Goal: Task Accomplishment & Management: Manage account settings

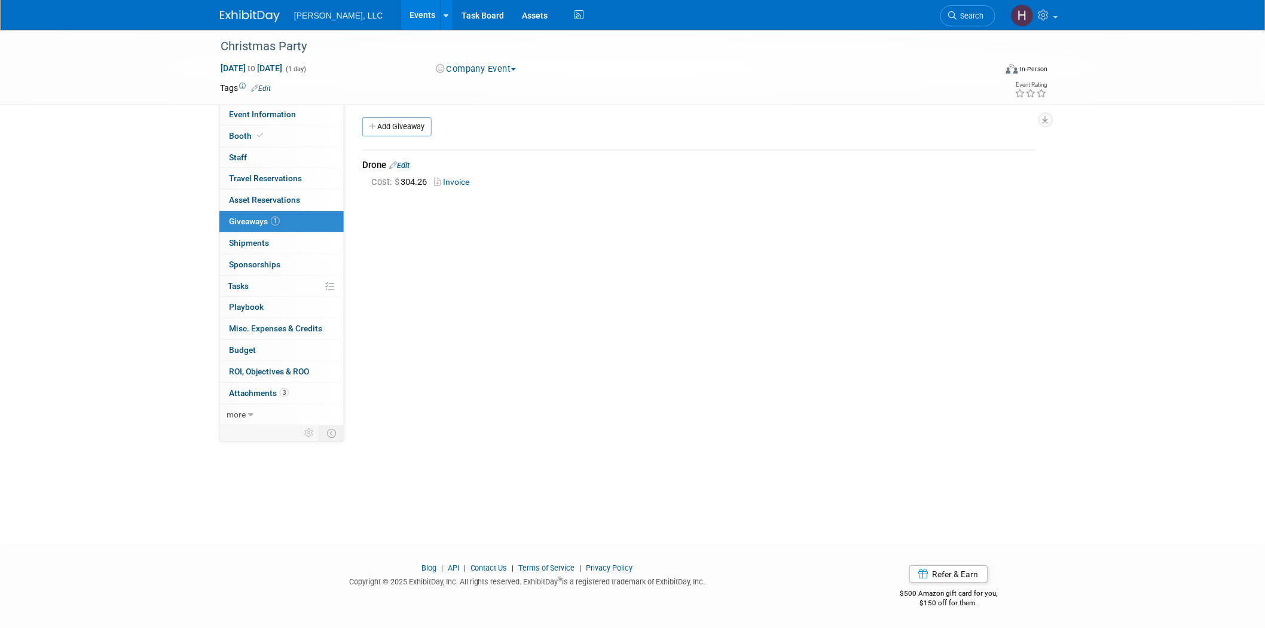
click at [401, 4] on link "Events" at bounding box center [423, 15] width 44 height 30
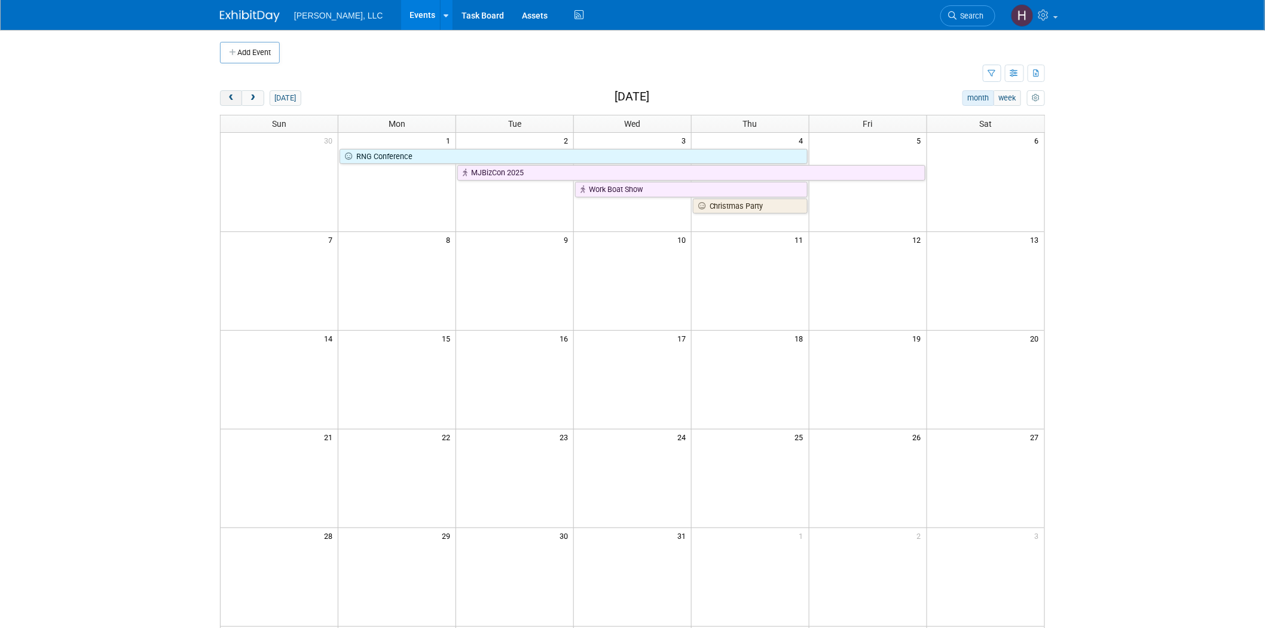
click at [228, 102] on span "prev" at bounding box center [231, 98] width 9 height 8
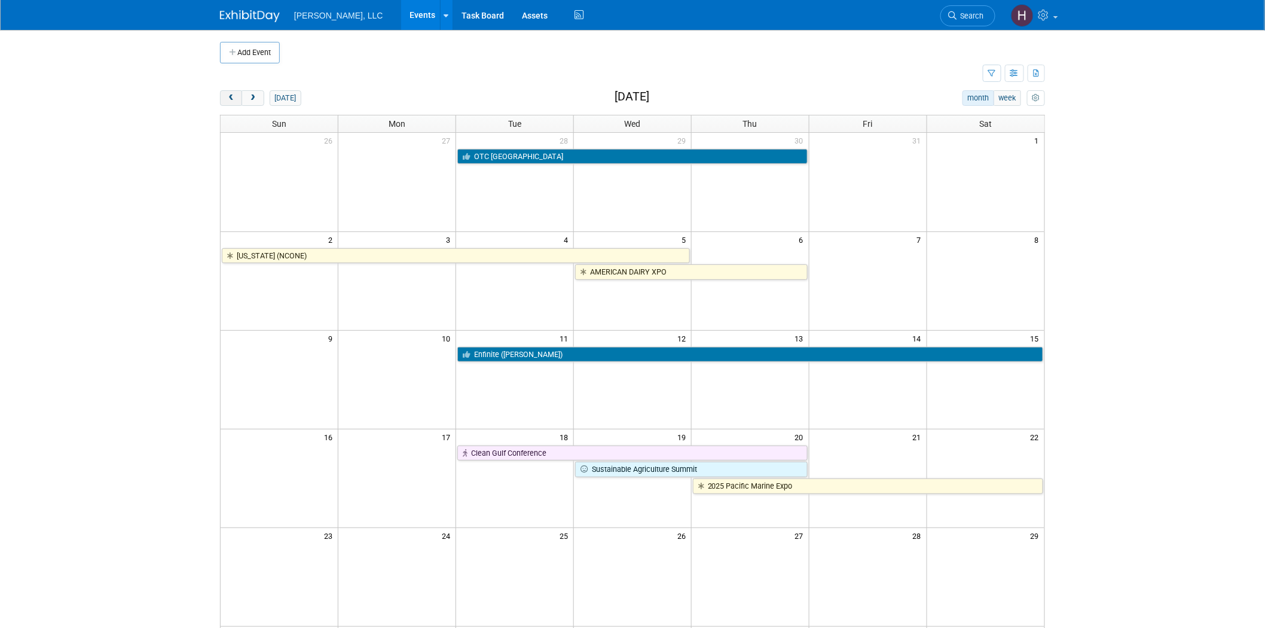
click at [228, 102] on span "prev" at bounding box center [231, 98] width 9 height 8
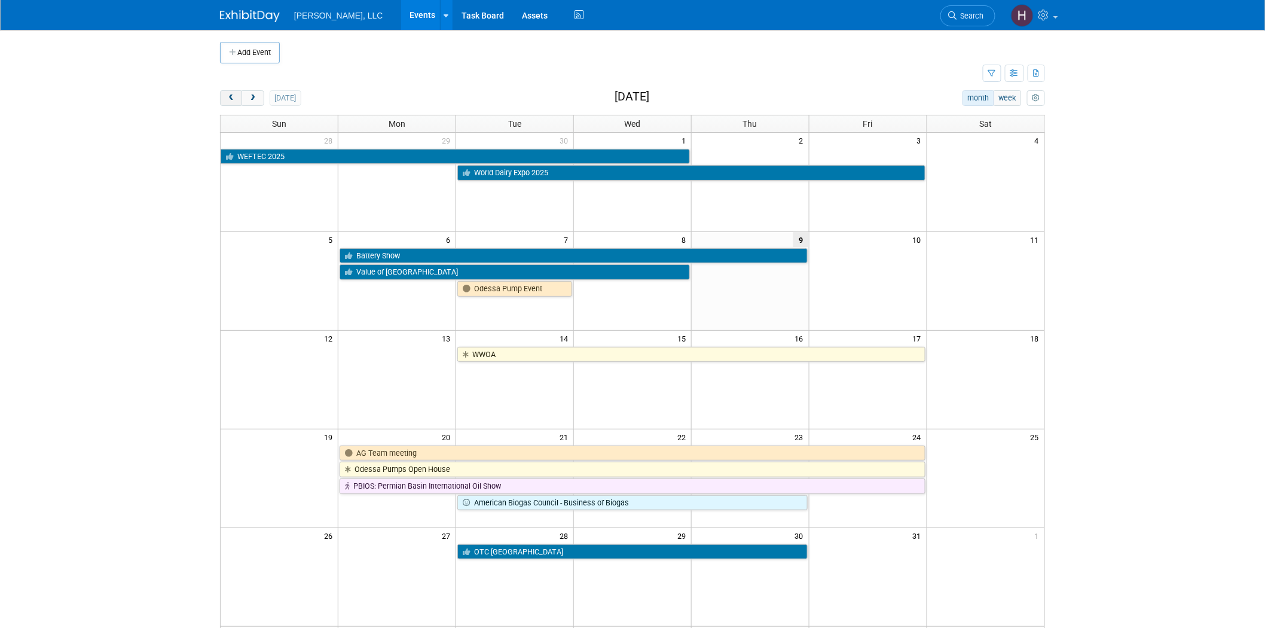
click at [228, 102] on span "prev" at bounding box center [231, 98] width 9 height 8
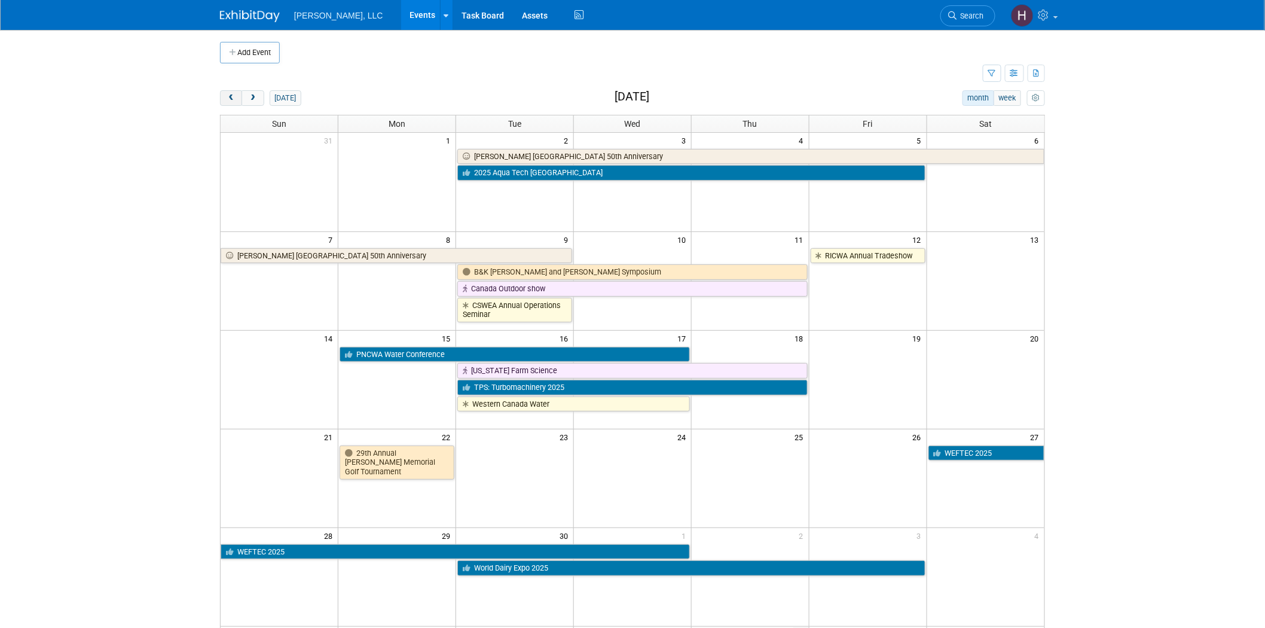
click at [228, 102] on span "prev" at bounding box center [231, 98] width 9 height 8
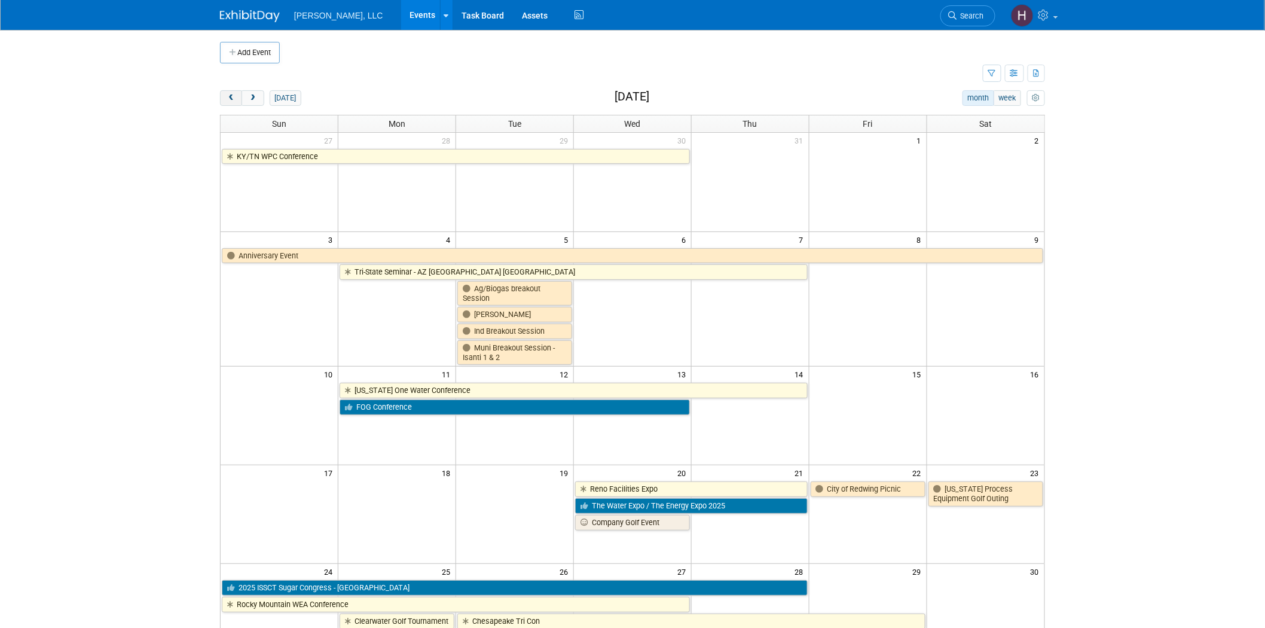
click at [228, 102] on span "prev" at bounding box center [231, 98] width 9 height 8
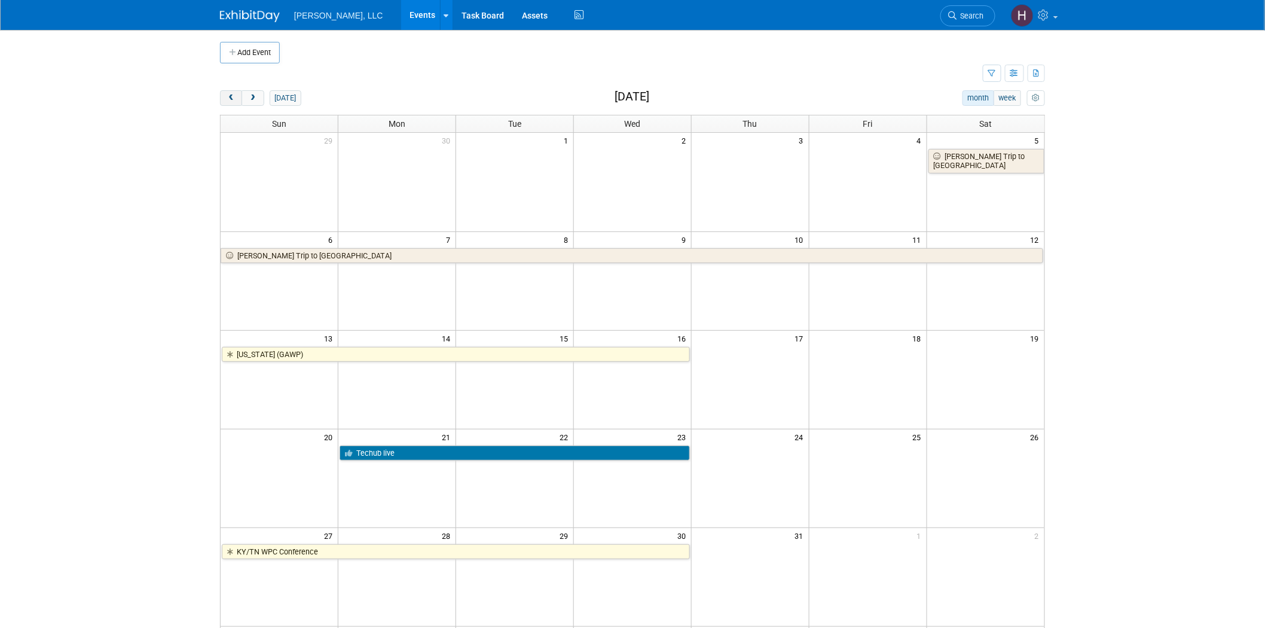
click at [228, 102] on span "prev" at bounding box center [231, 98] width 9 height 8
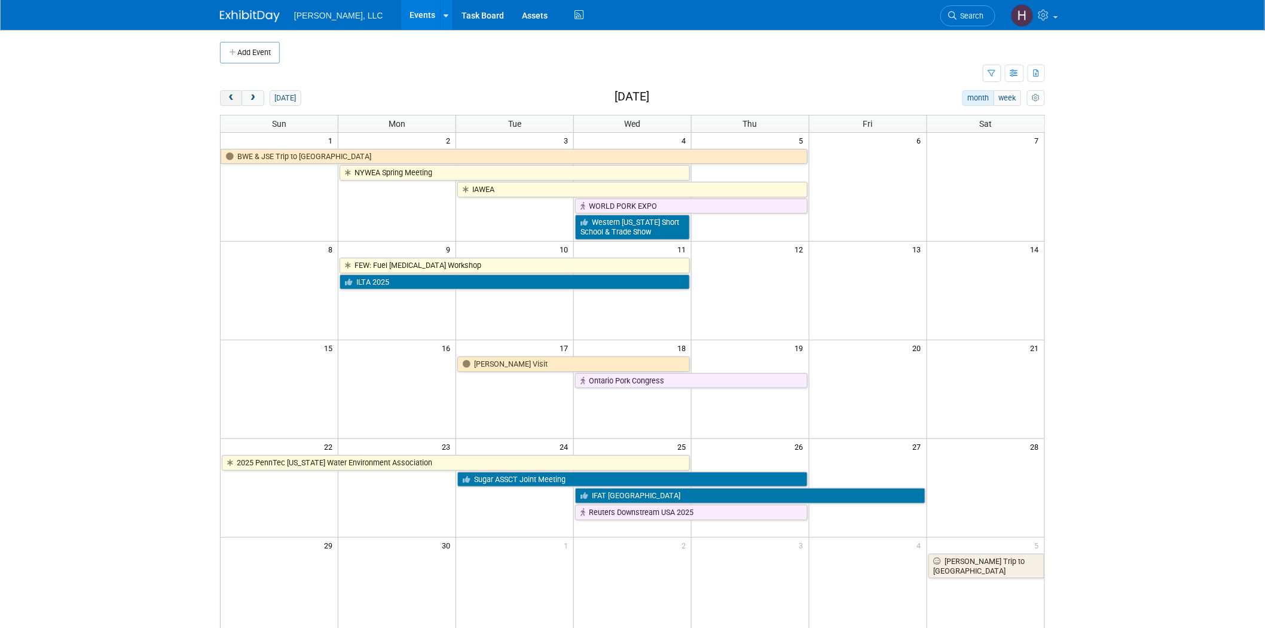
click at [228, 102] on span "prev" at bounding box center [231, 98] width 9 height 8
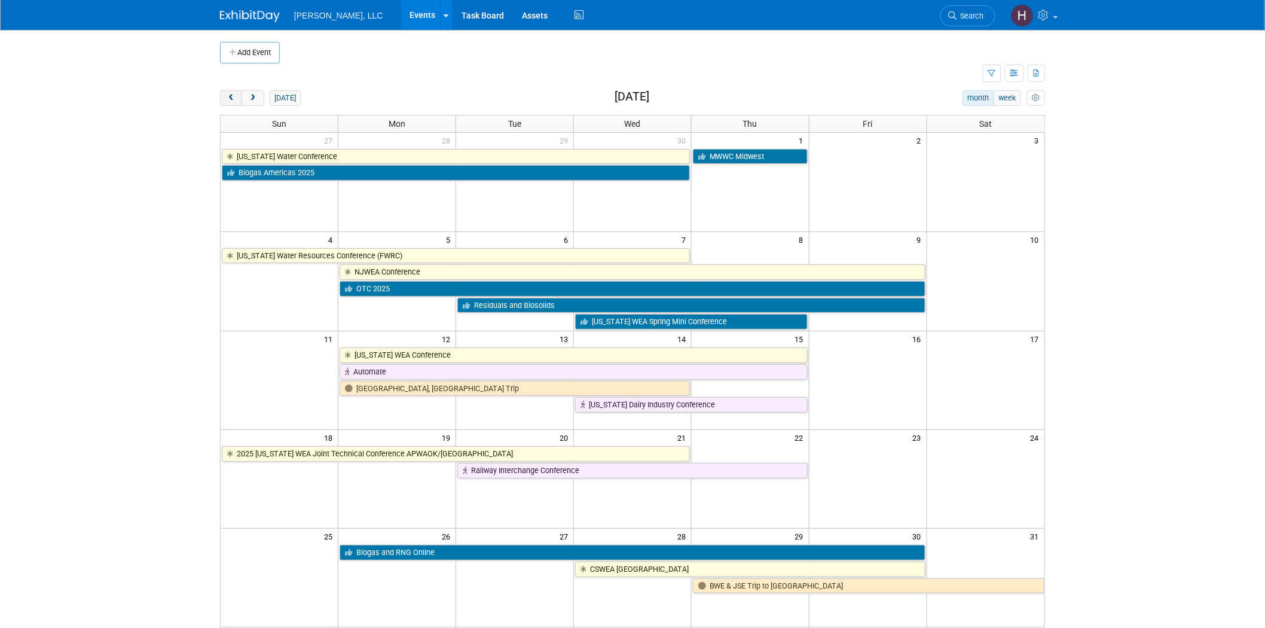
click at [228, 102] on span "prev" at bounding box center [231, 98] width 9 height 8
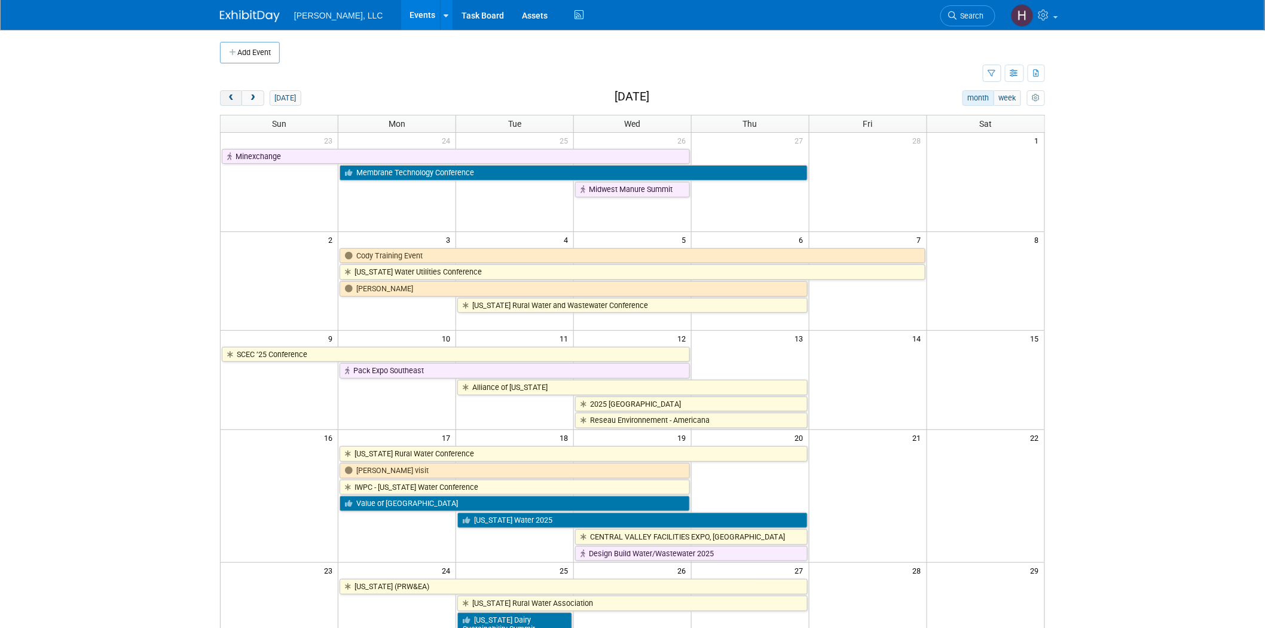
click at [228, 102] on span "prev" at bounding box center [231, 98] width 9 height 8
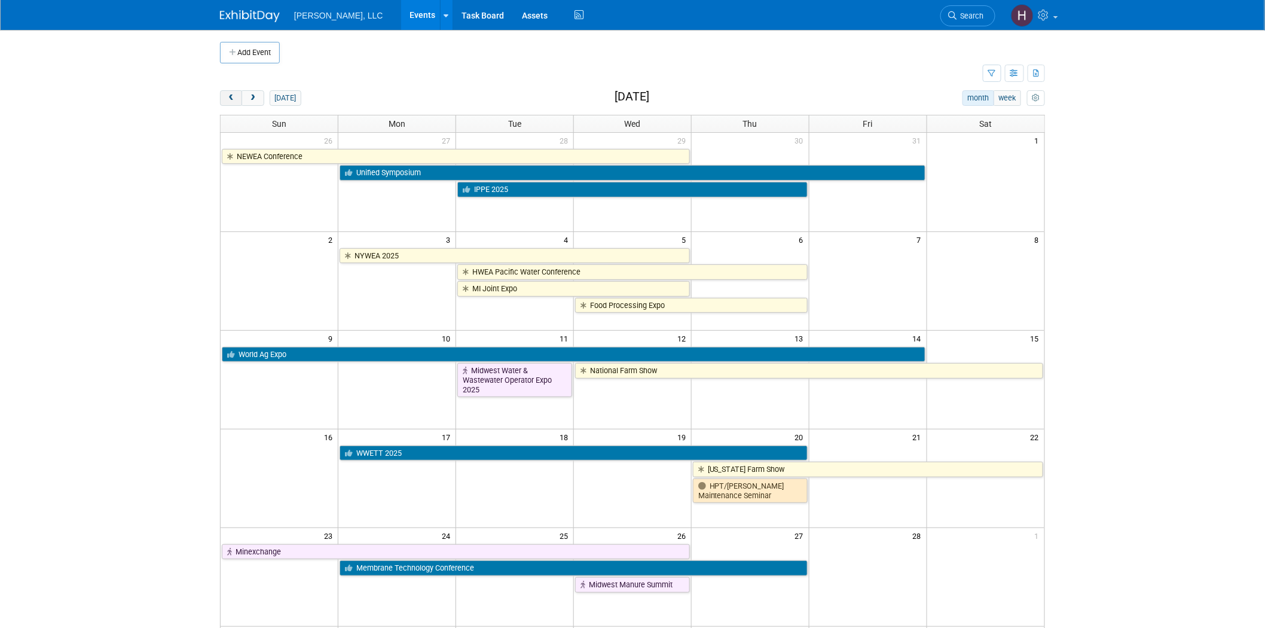
click at [228, 102] on span "prev" at bounding box center [231, 98] width 9 height 8
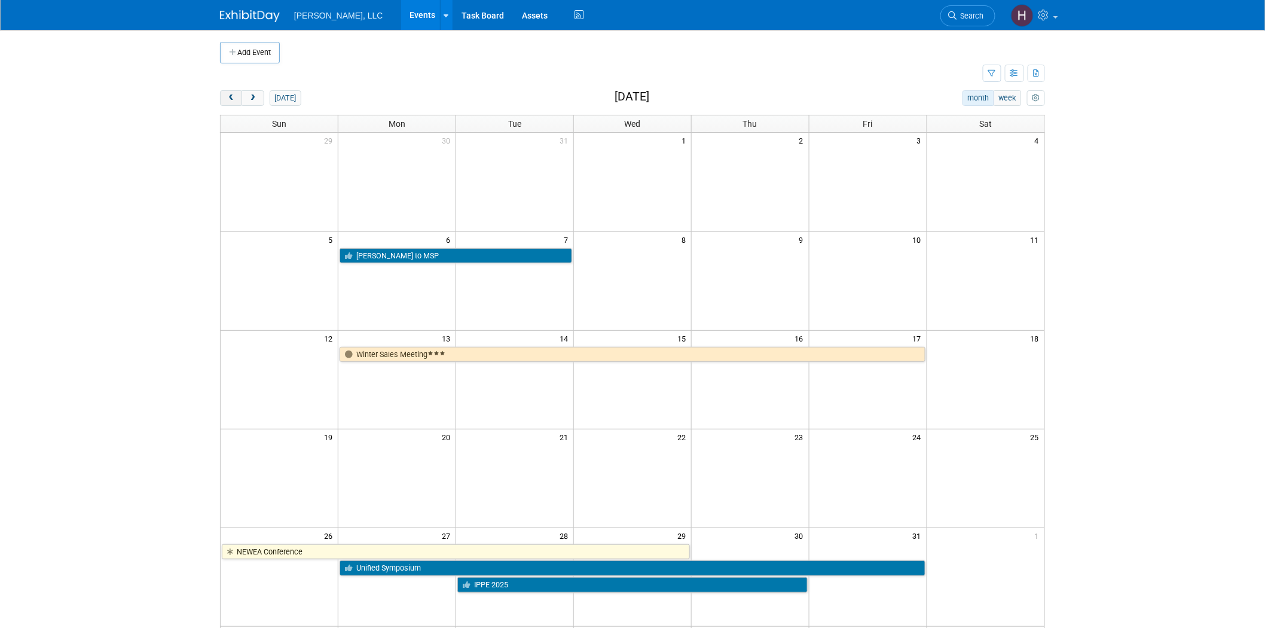
click at [228, 102] on span "prev" at bounding box center [231, 98] width 9 height 8
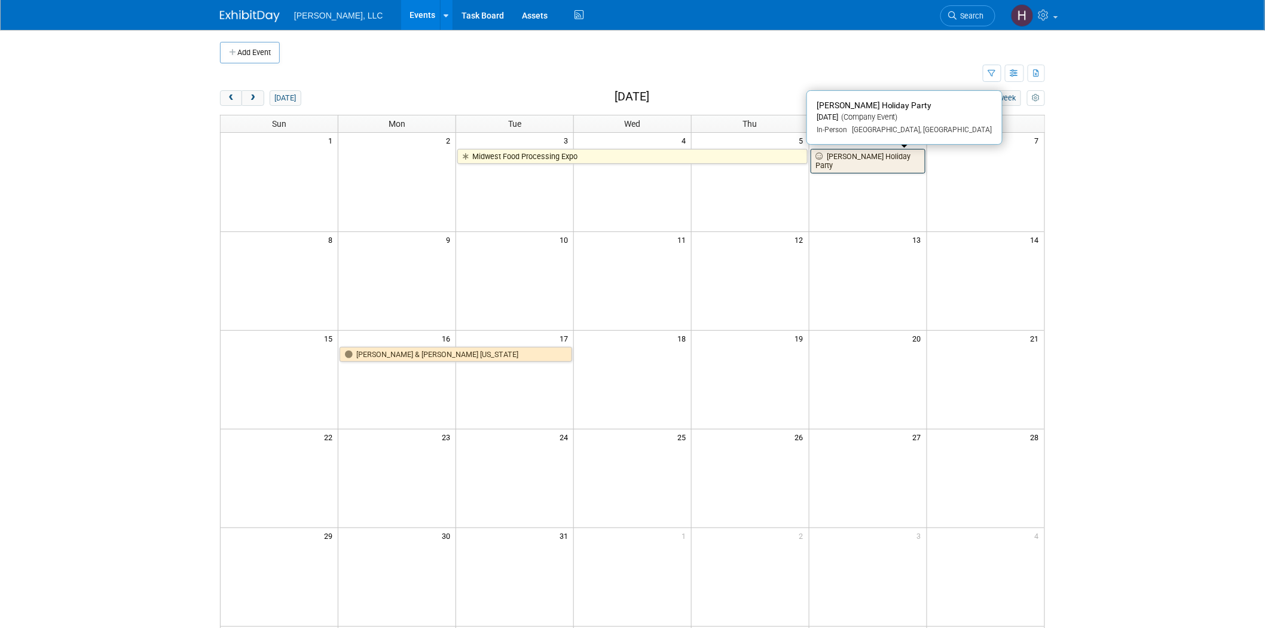
click at [888, 158] on link "[PERSON_NAME] Holiday Party" at bounding box center [868, 161] width 115 height 25
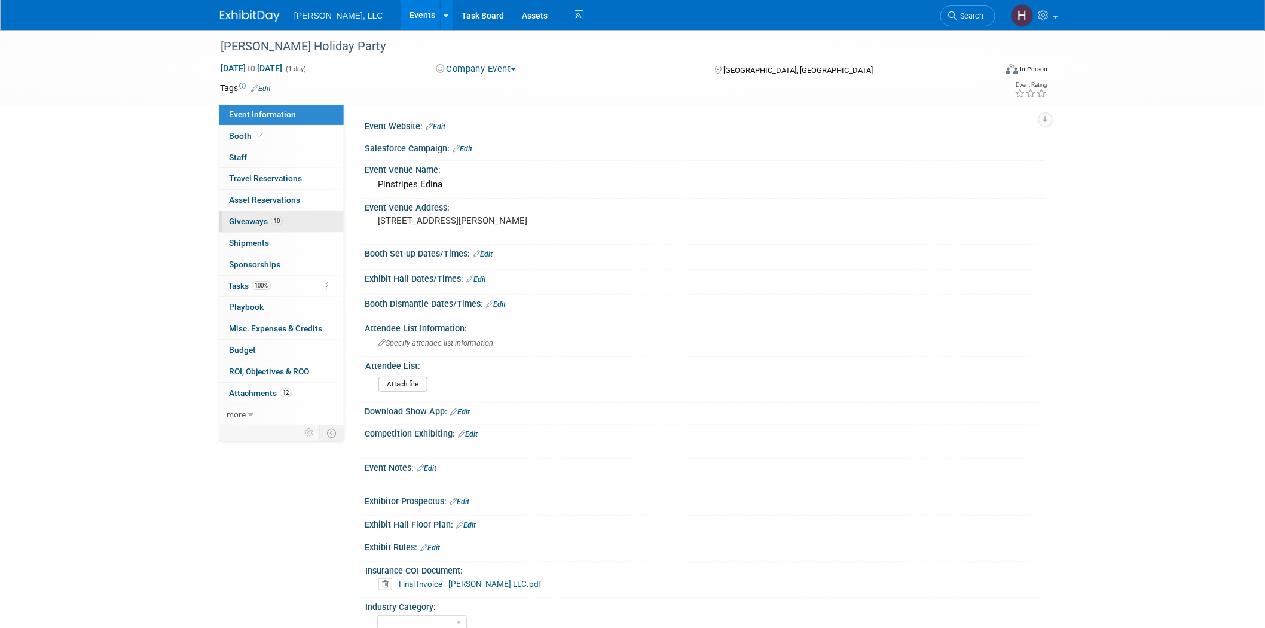
click at [237, 220] on span "Giveaways 10" at bounding box center [256, 221] width 54 height 10
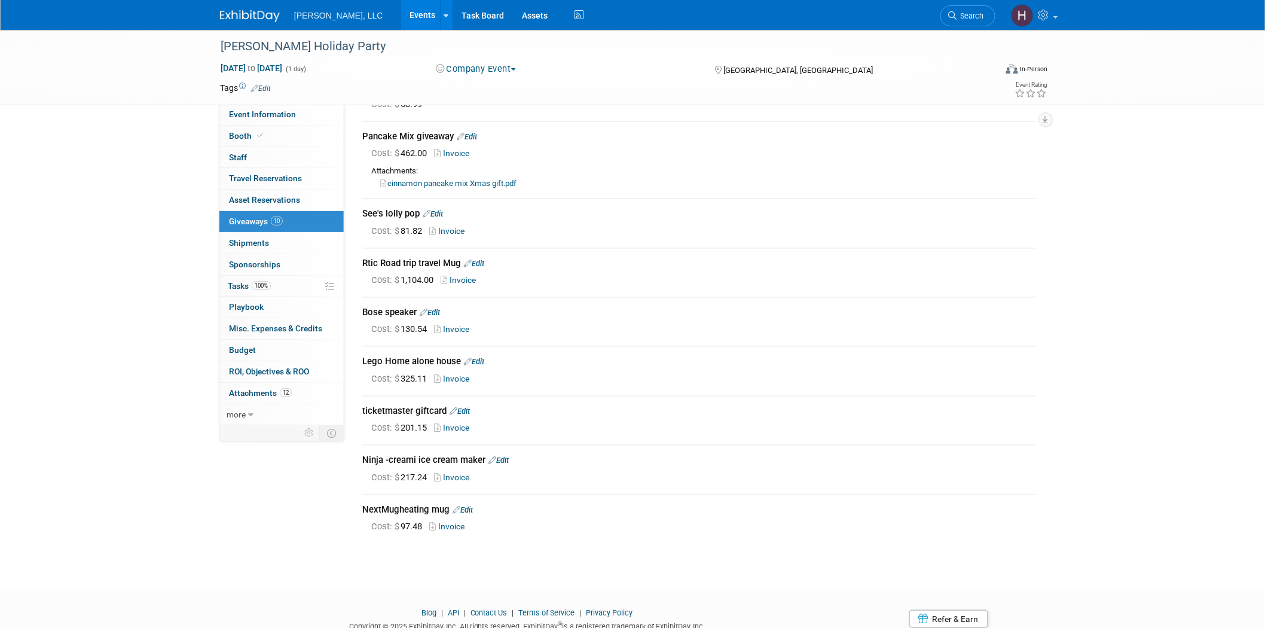
scroll to position [170, 0]
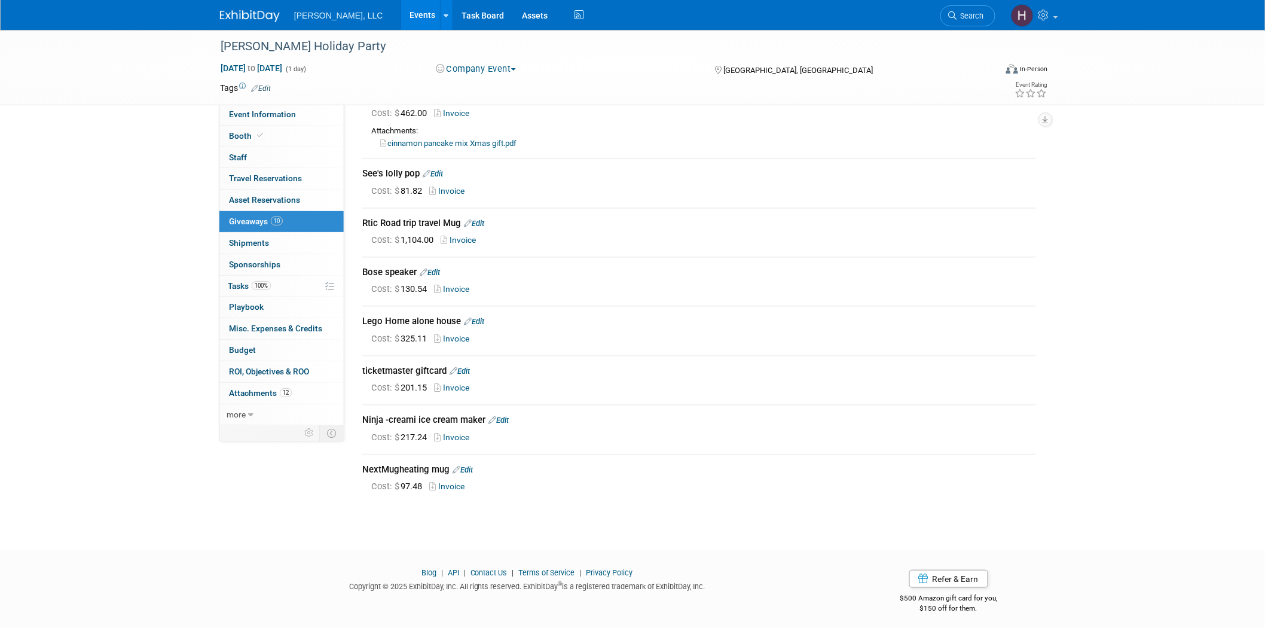
click at [401, 16] on link "Events" at bounding box center [423, 15] width 44 height 30
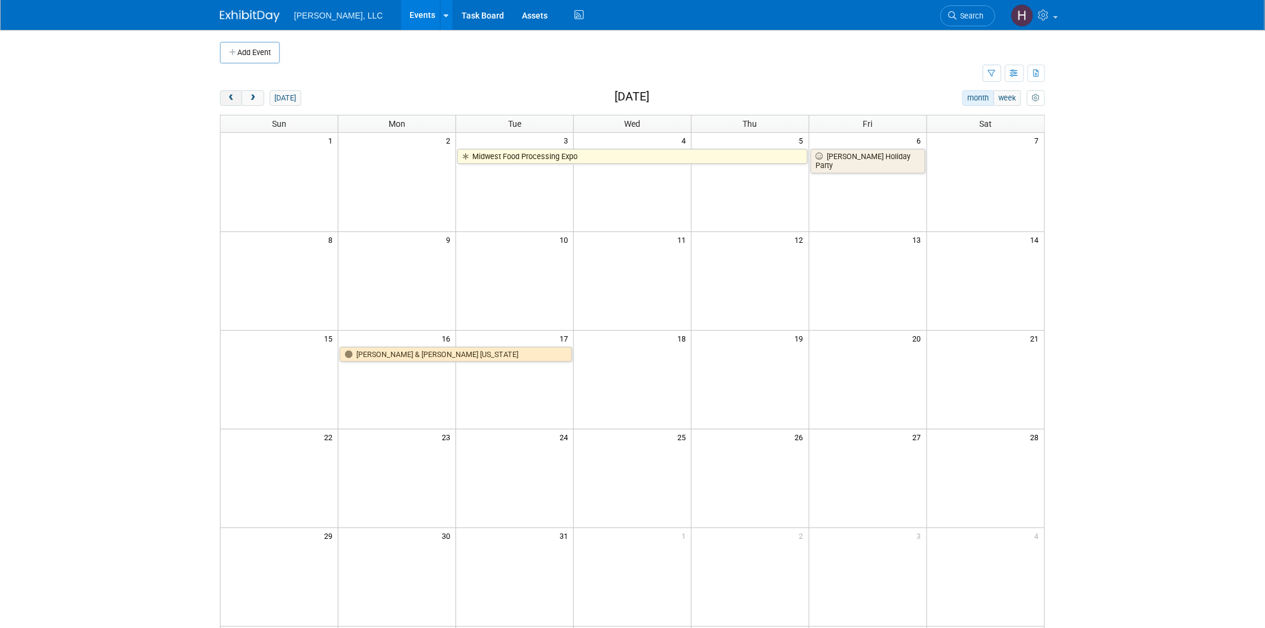
click at [230, 103] on button "prev" at bounding box center [231, 98] width 22 height 16
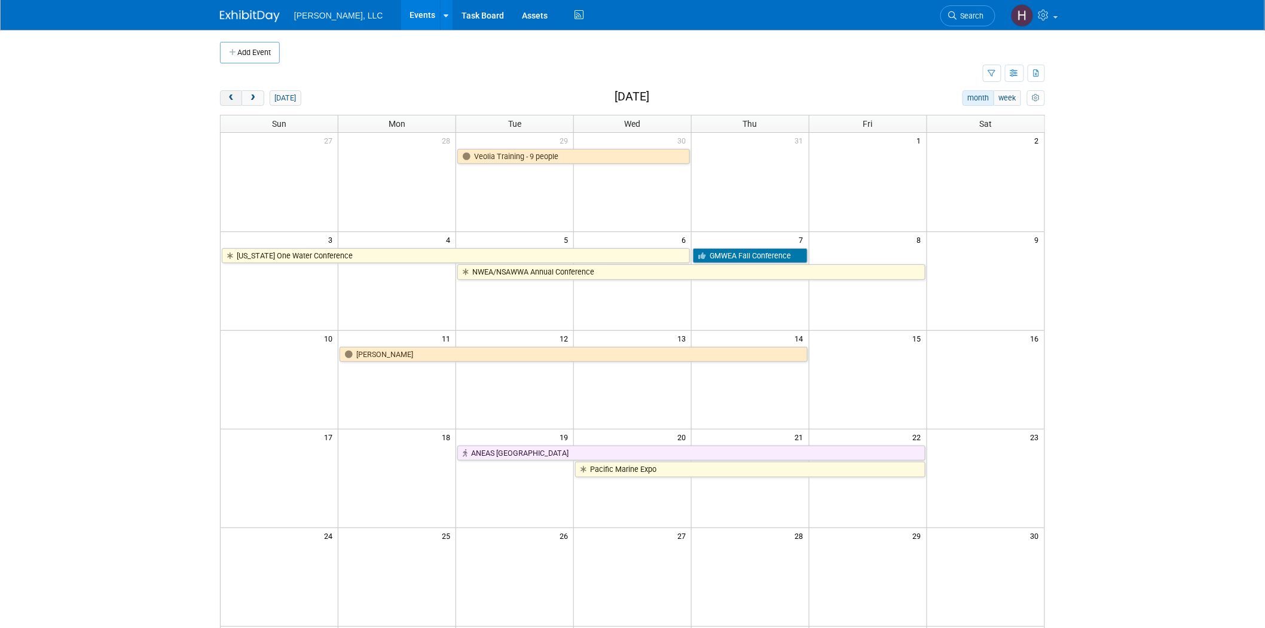
click at [230, 103] on button "prev" at bounding box center [231, 98] width 22 height 16
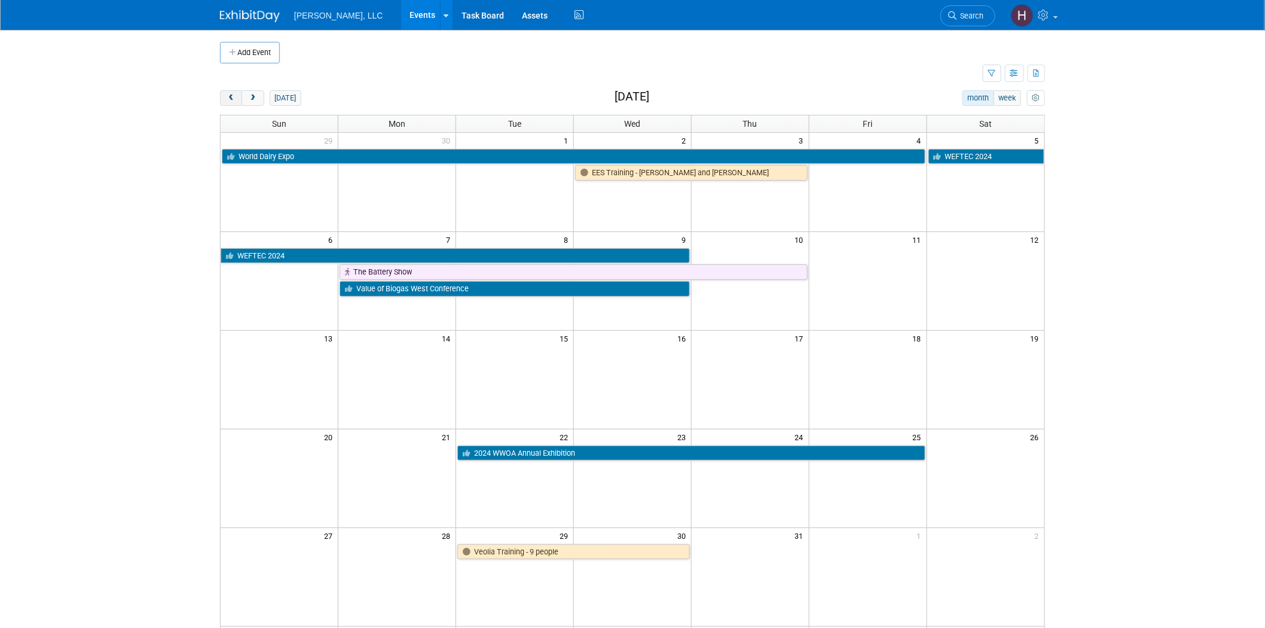
click at [230, 105] on button "prev" at bounding box center [231, 98] width 22 height 16
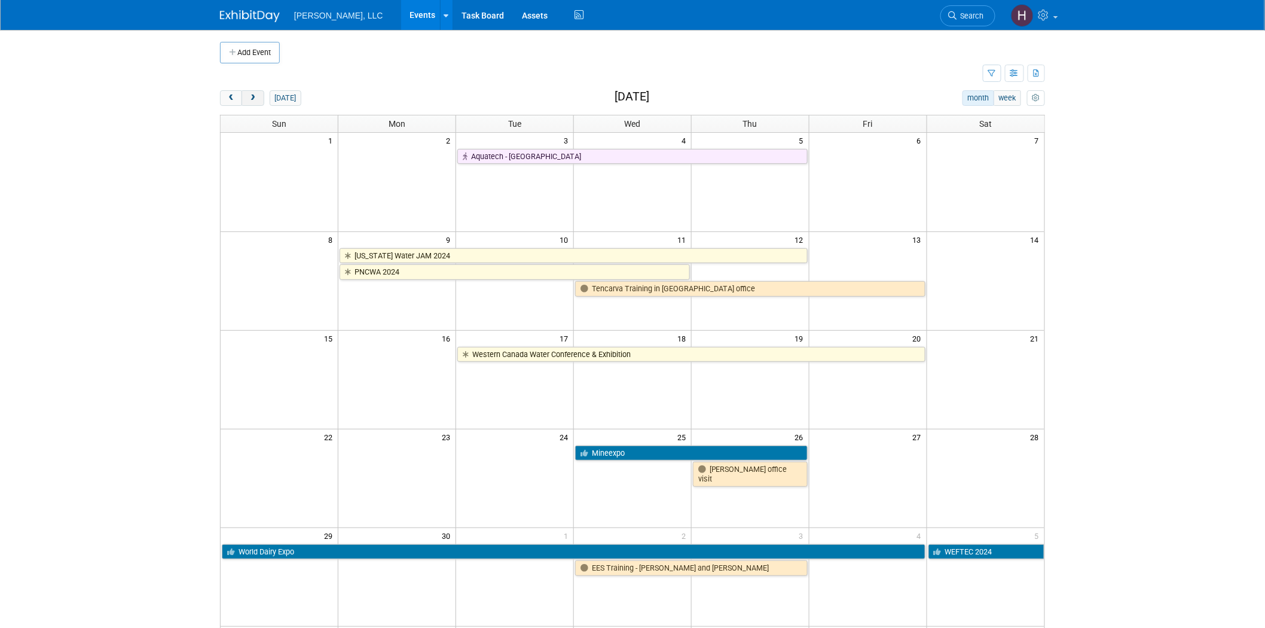
click at [254, 96] on span "next" at bounding box center [252, 98] width 9 height 8
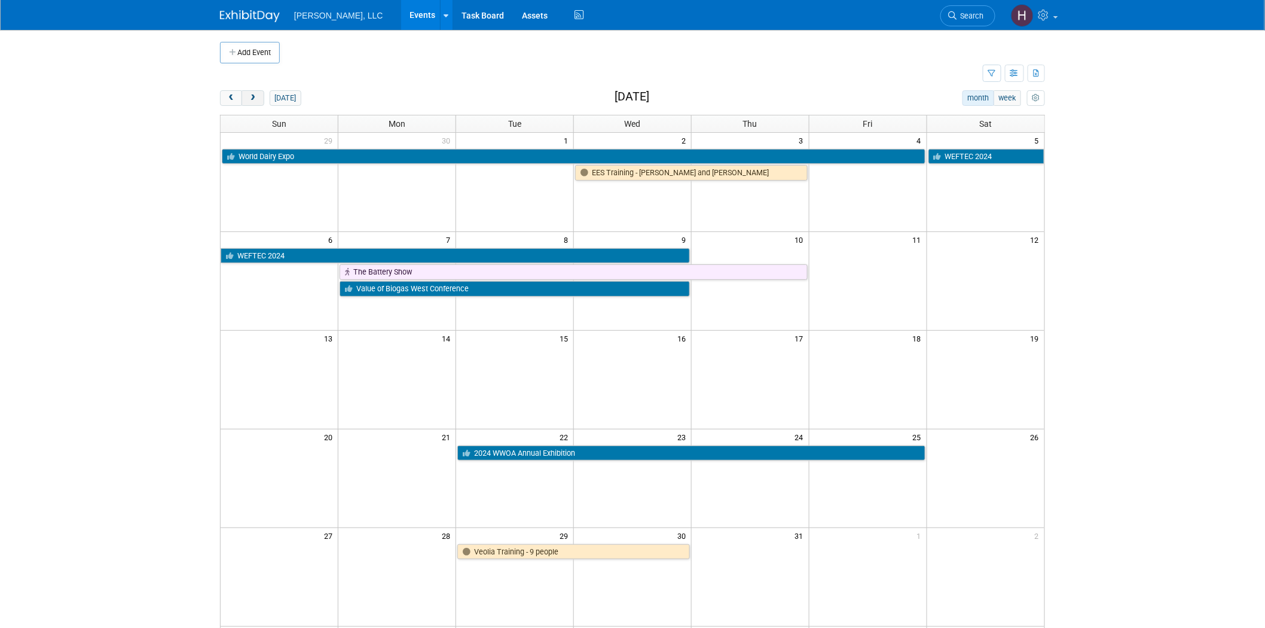
click at [254, 96] on span "next" at bounding box center [252, 98] width 9 height 8
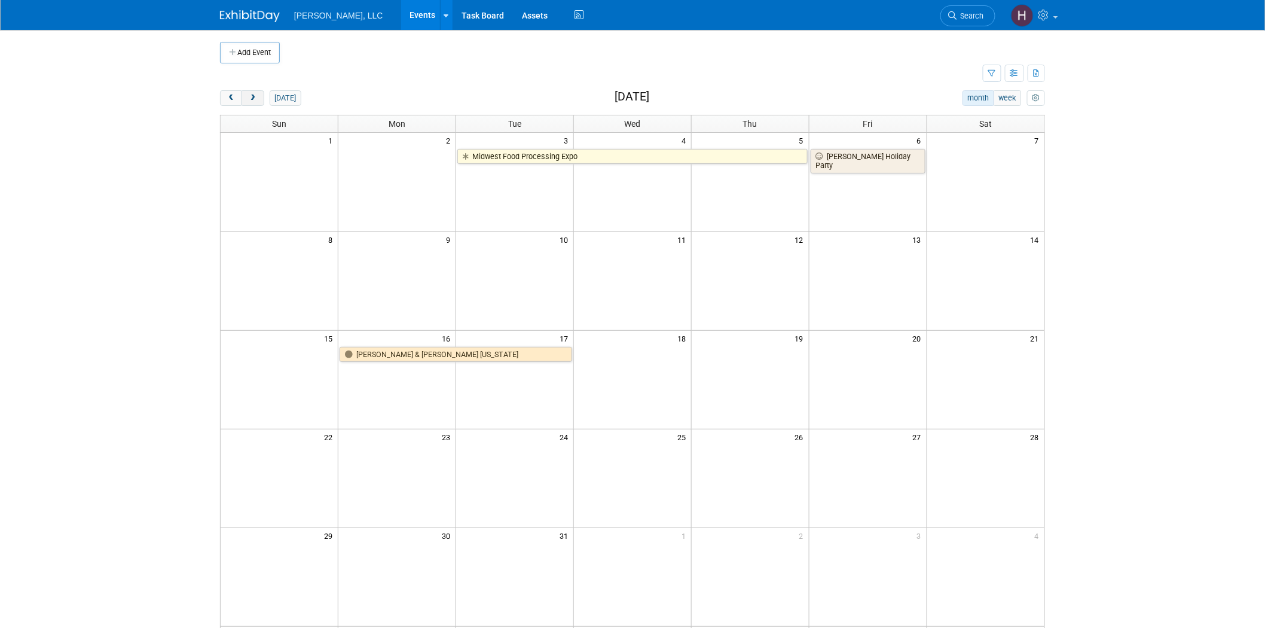
click at [254, 96] on span "next" at bounding box center [252, 98] width 9 height 8
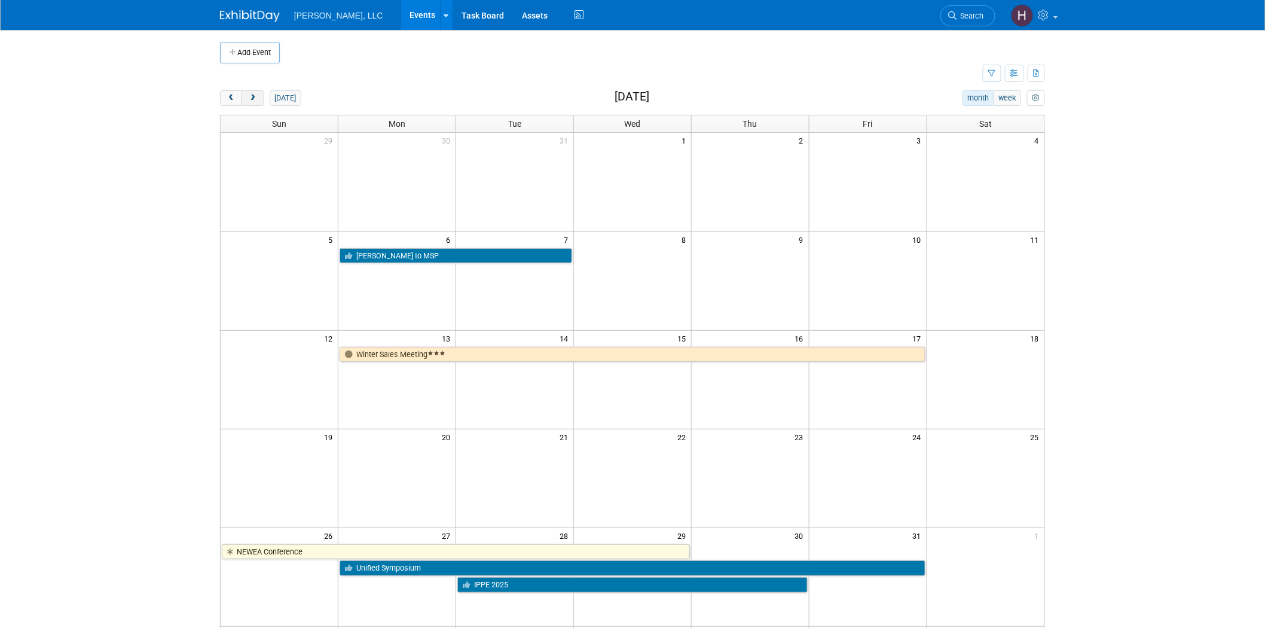
click at [254, 96] on span "next" at bounding box center [252, 98] width 9 height 8
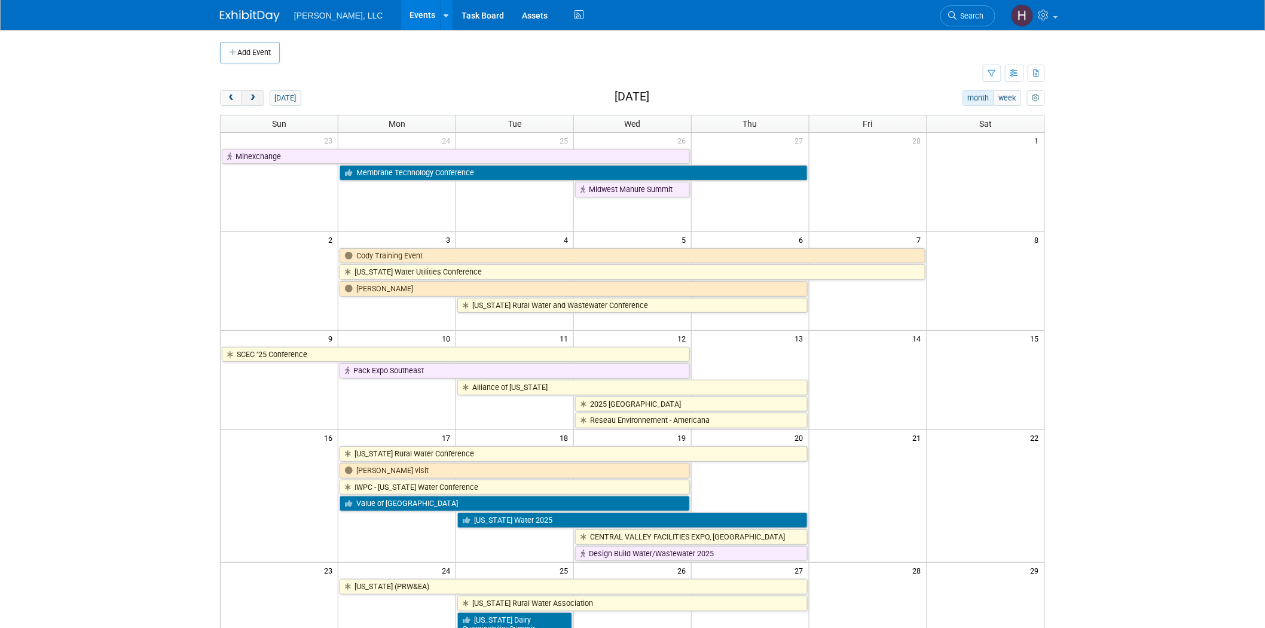
click at [254, 96] on span "next" at bounding box center [252, 98] width 9 height 8
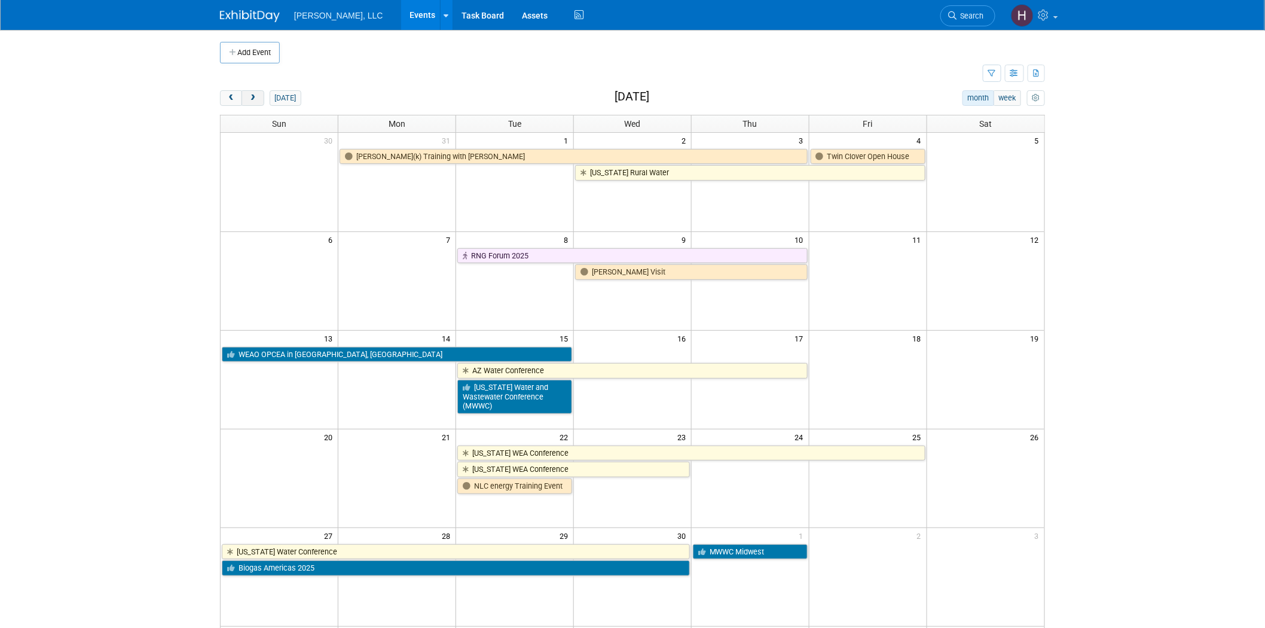
click at [254, 96] on span "next" at bounding box center [252, 98] width 9 height 8
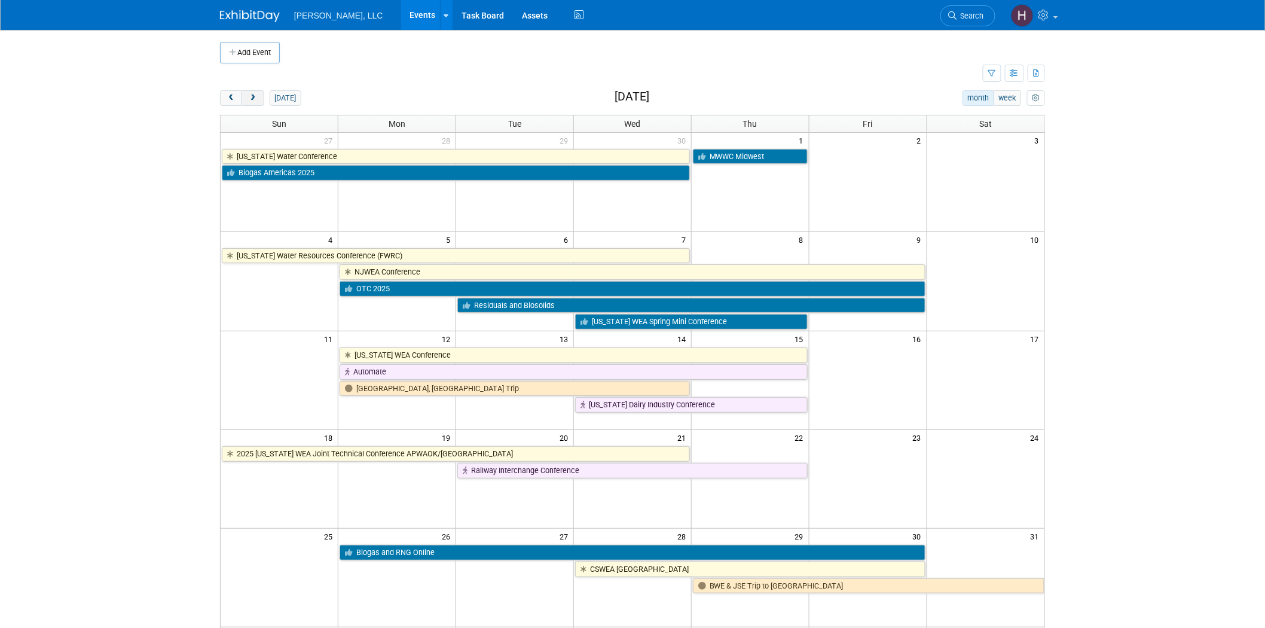
click at [254, 96] on span "next" at bounding box center [252, 98] width 9 height 8
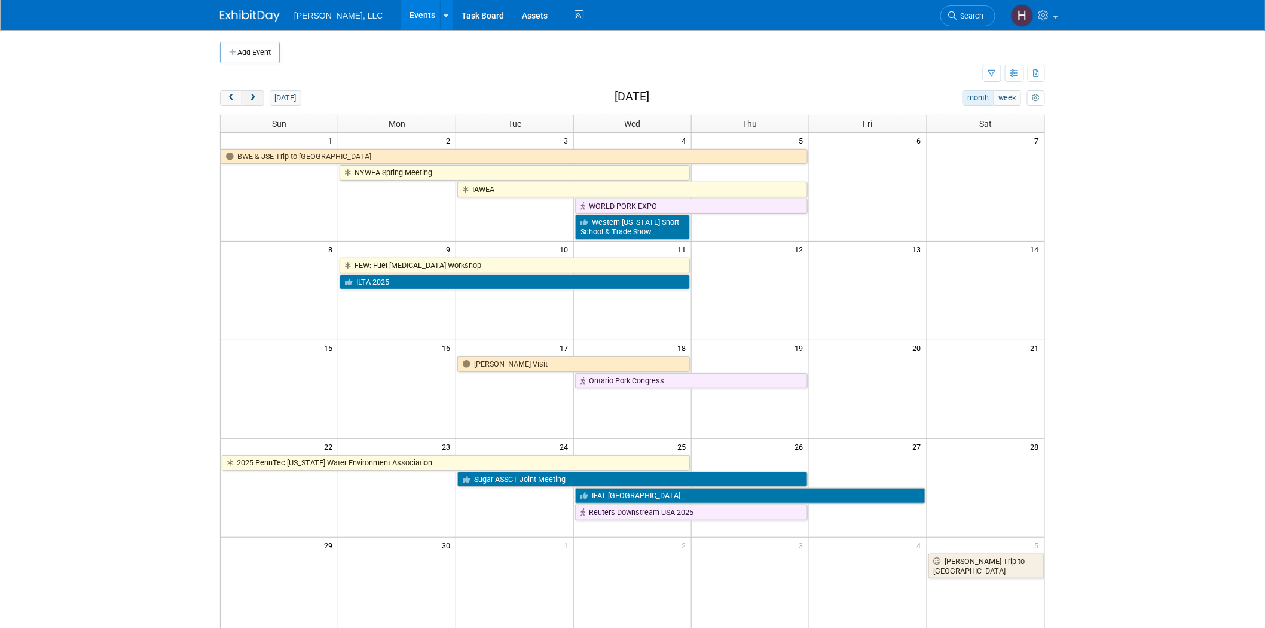
click at [254, 96] on span "next" at bounding box center [252, 98] width 9 height 8
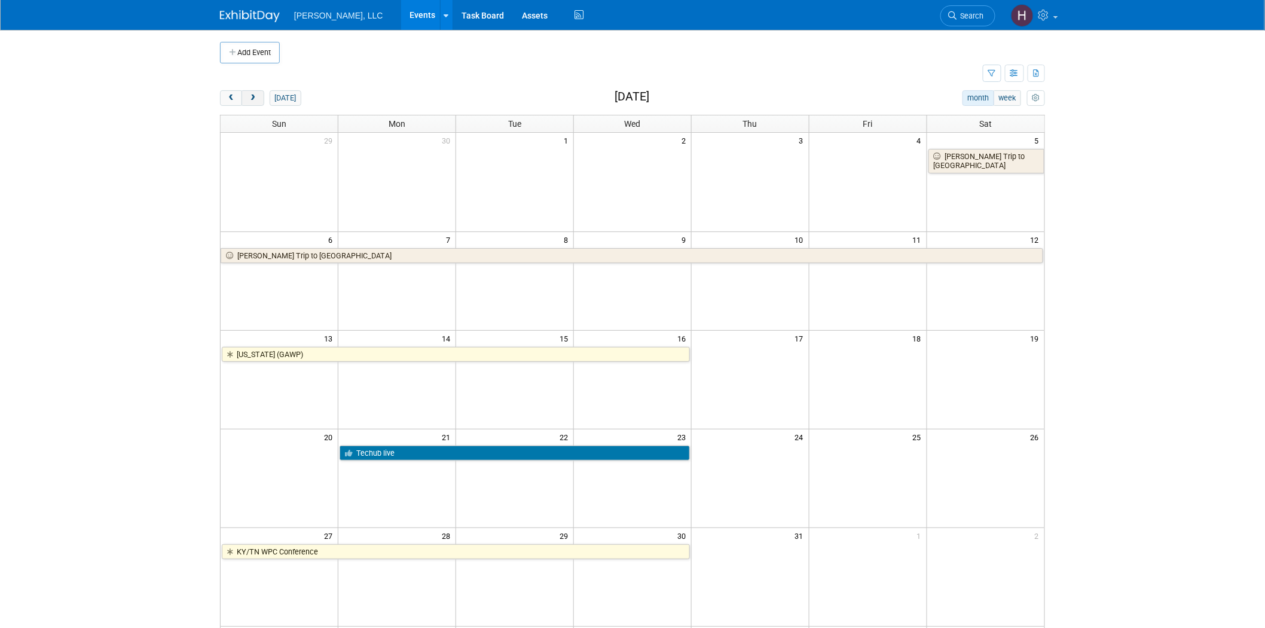
click at [254, 96] on span "next" at bounding box center [252, 98] width 9 height 8
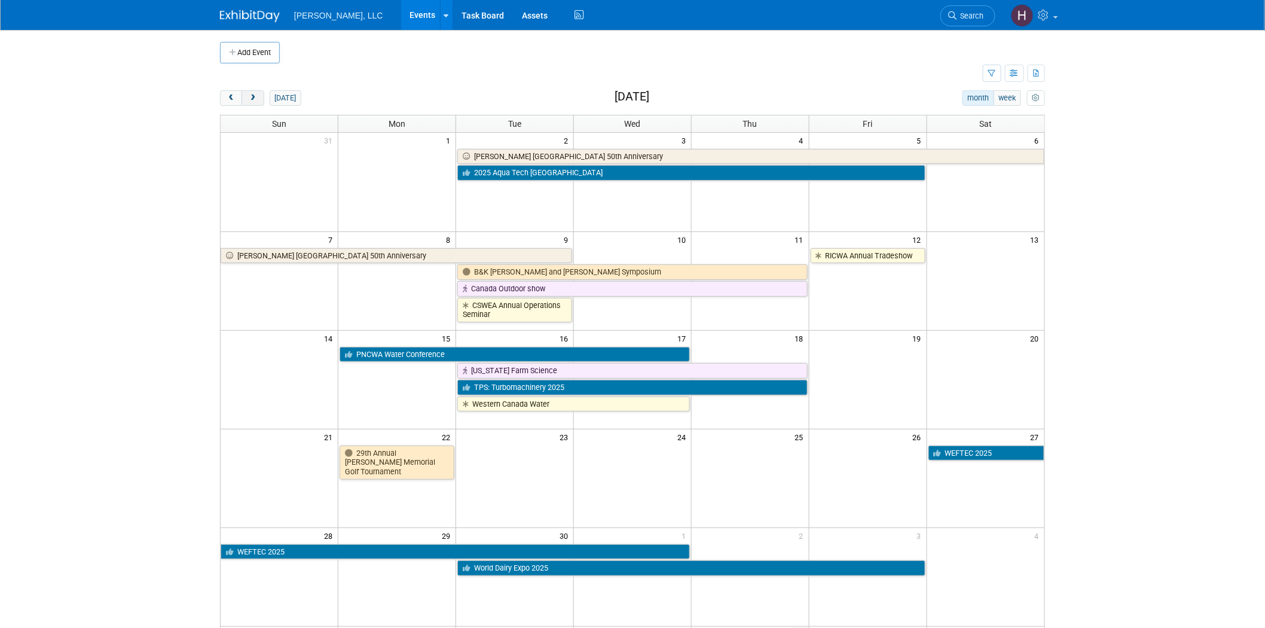
click at [254, 96] on span "next" at bounding box center [252, 98] width 9 height 8
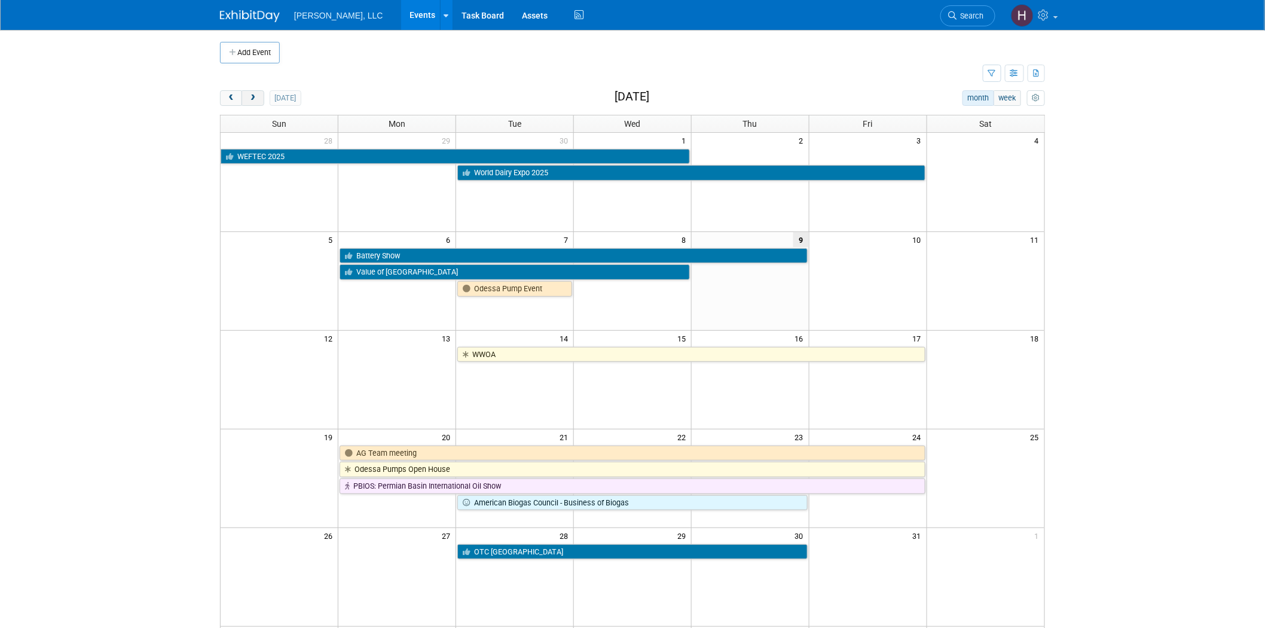
click at [254, 96] on span "next" at bounding box center [252, 98] width 9 height 8
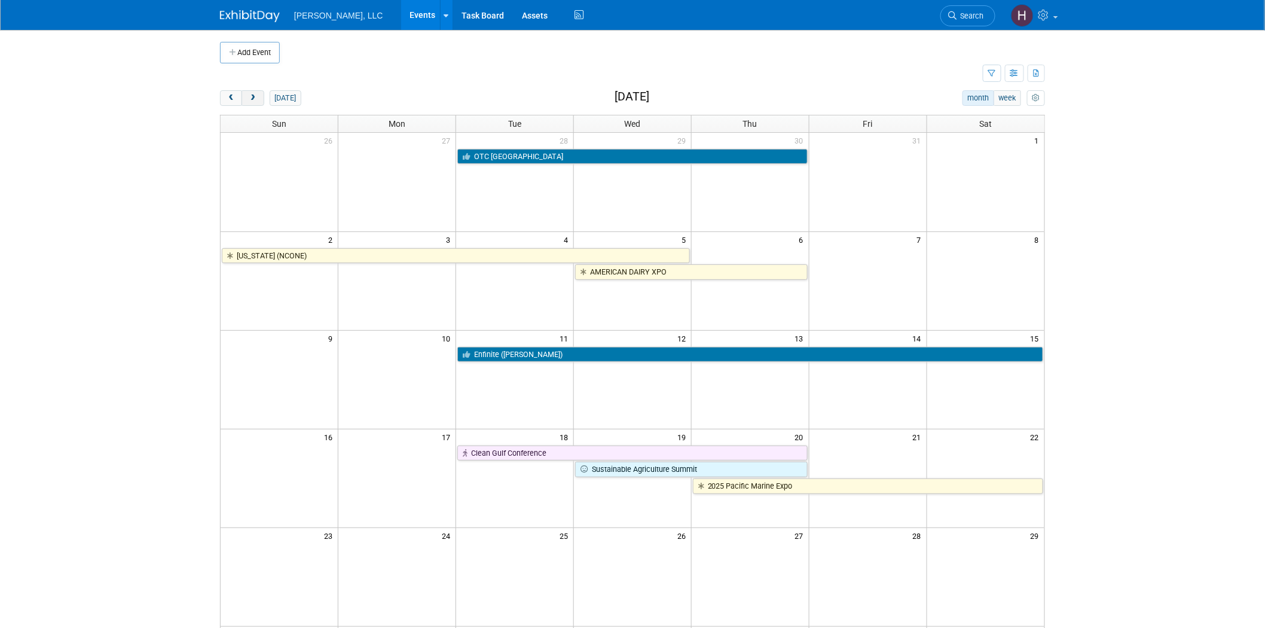
click at [254, 96] on span "next" at bounding box center [252, 98] width 9 height 8
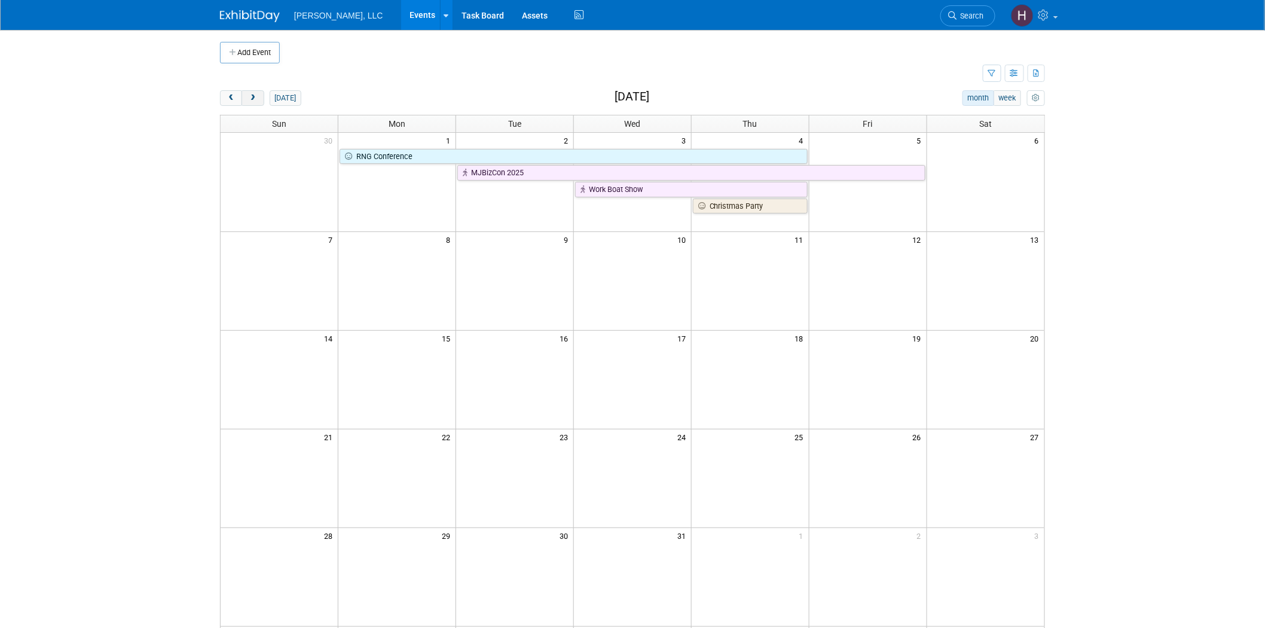
click at [254, 96] on span "next" at bounding box center [252, 98] width 9 height 8
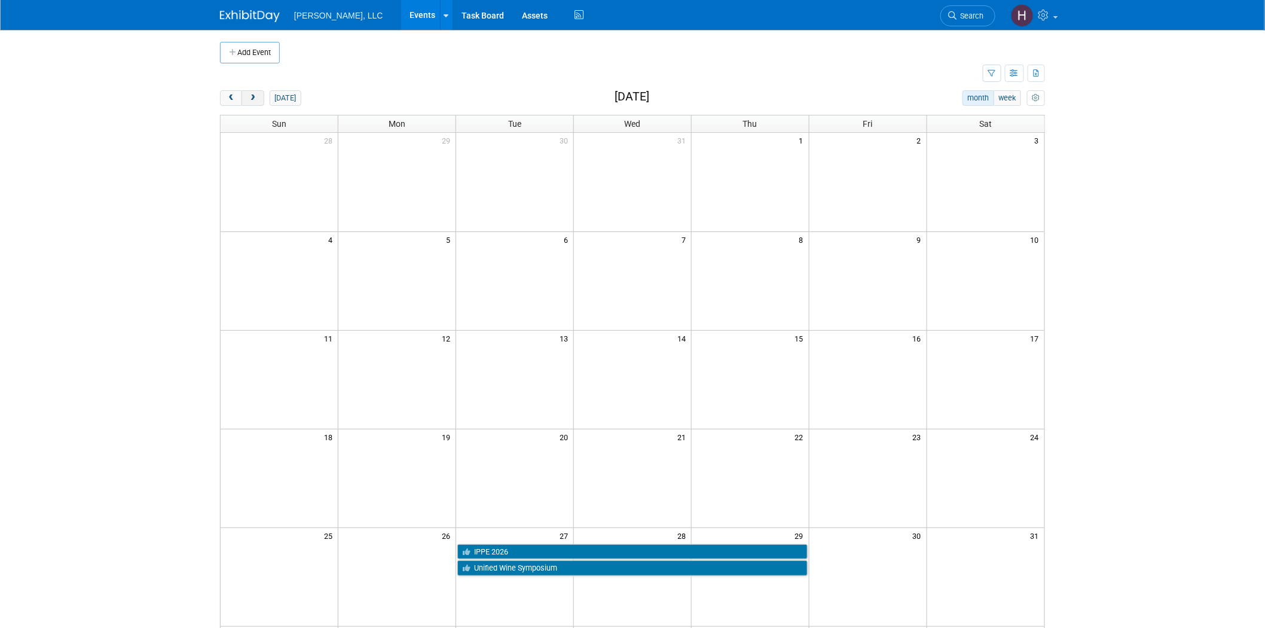
click at [254, 96] on span "next" at bounding box center [252, 98] width 9 height 8
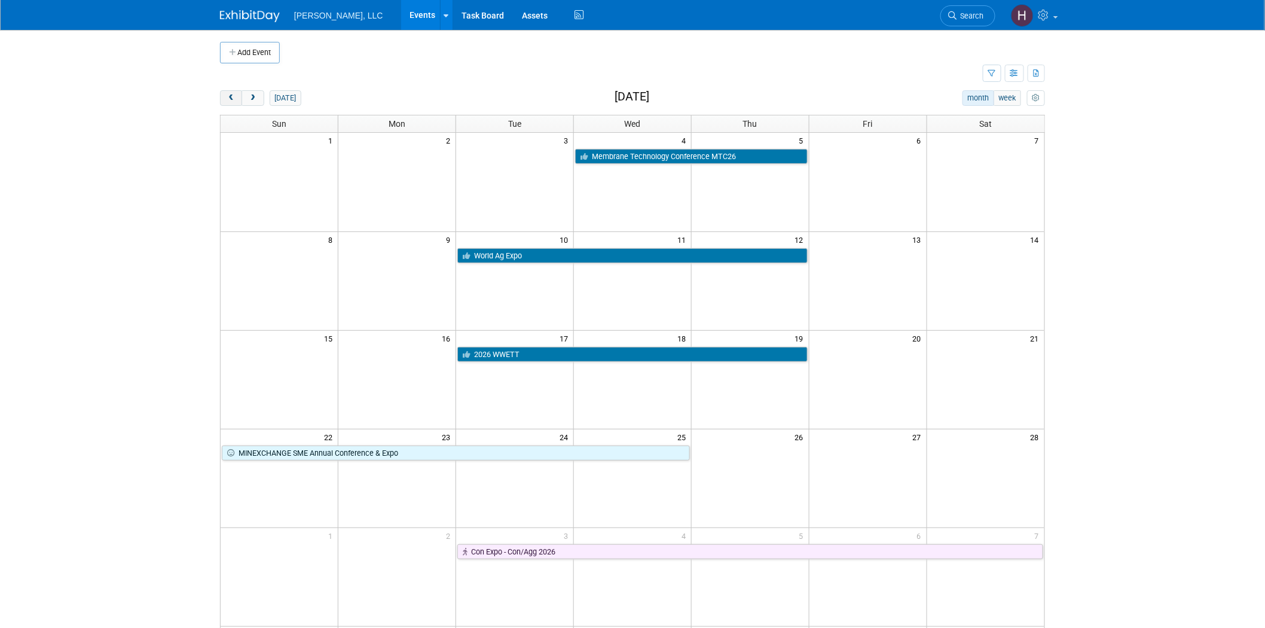
click at [224, 104] on button "prev" at bounding box center [231, 98] width 22 height 16
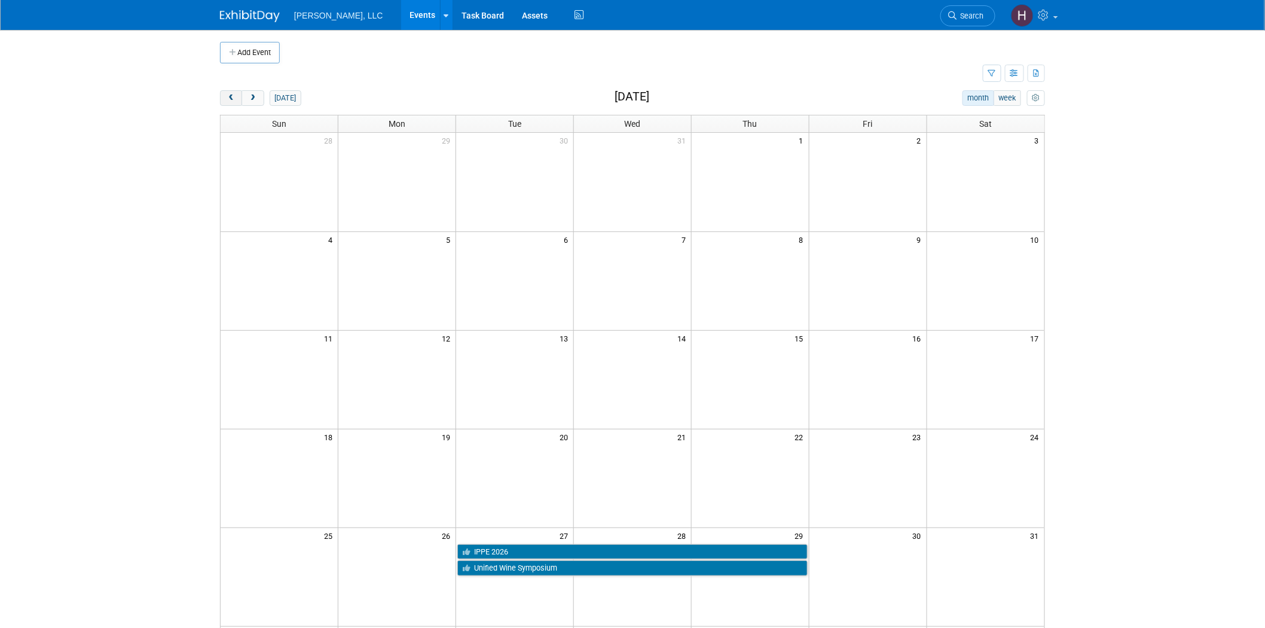
click at [224, 104] on button "prev" at bounding box center [231, 98] width 22 height 16
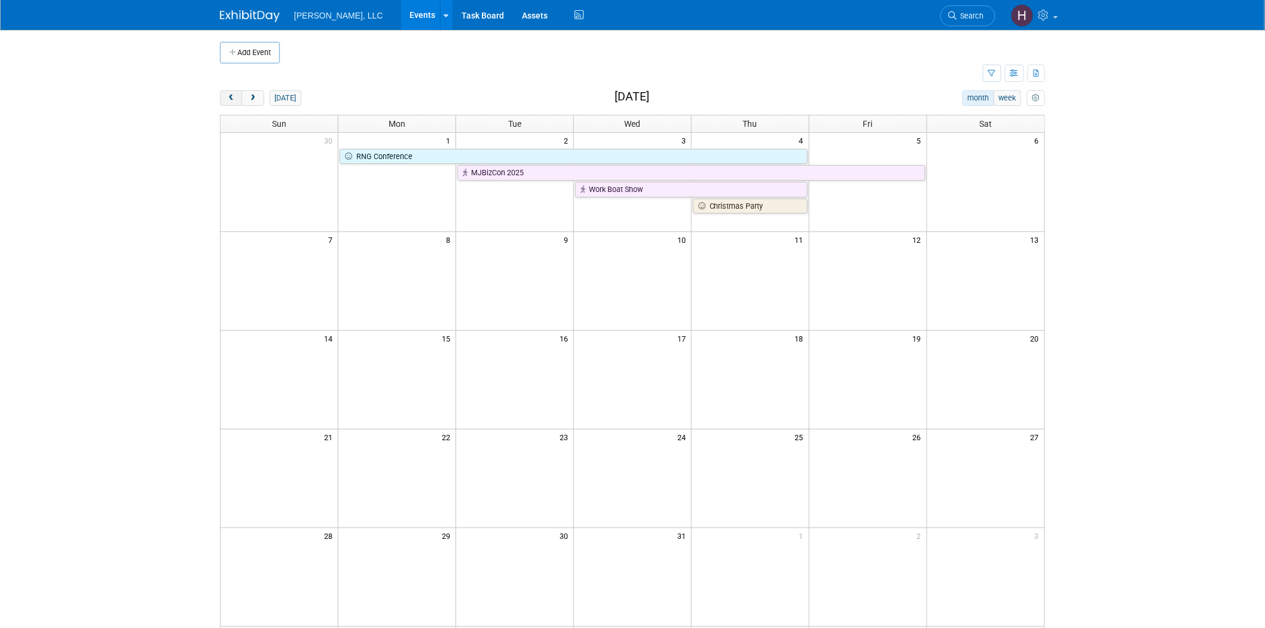
click at [224, 104] on button "prev" at bounding box center [231, 98] width 22 height 16
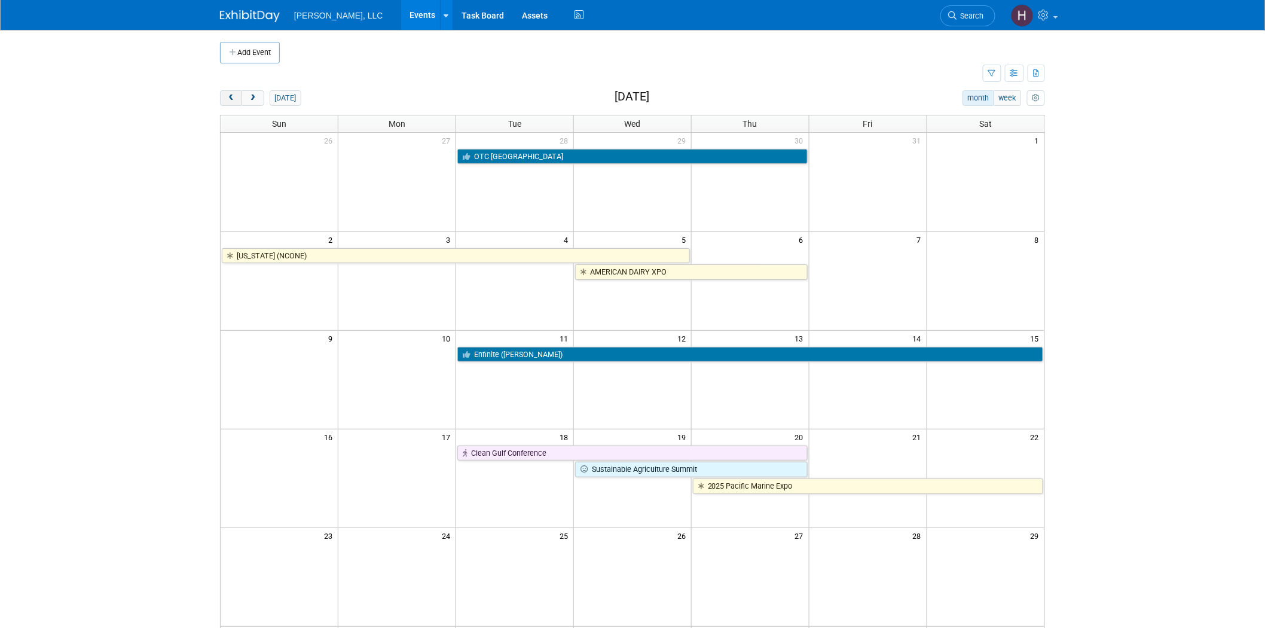
click at [224, 104] on button "prev" at bounding box center [231, 98] width 22 height 16
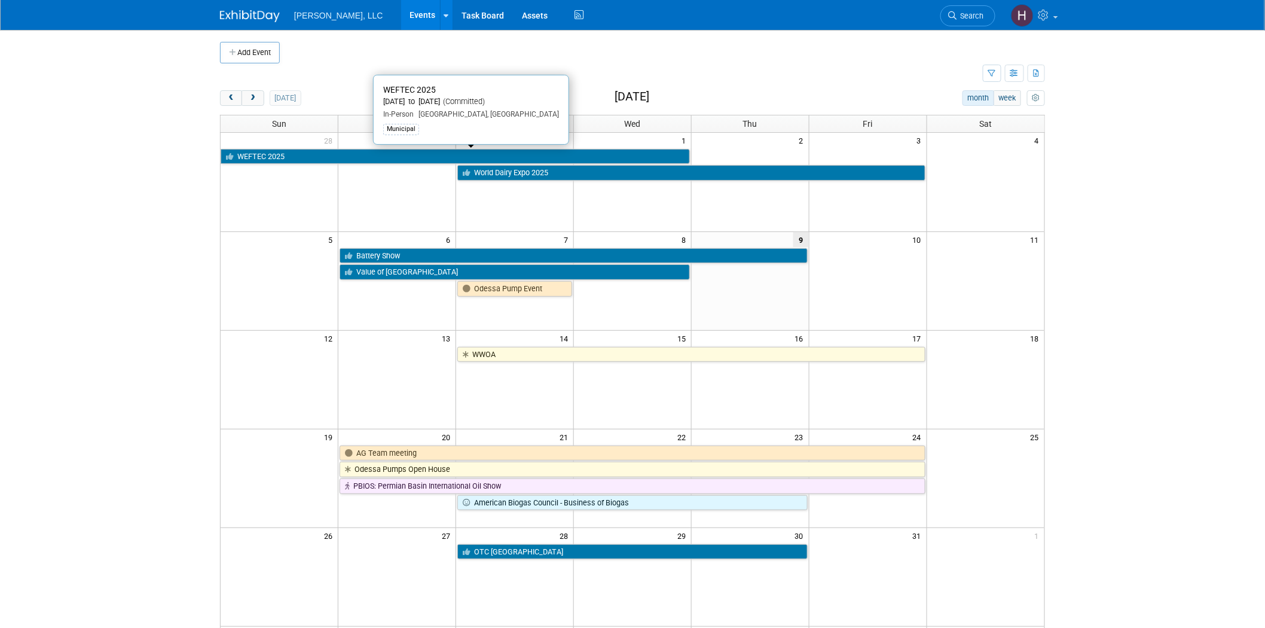
click at [413, 157] on link "WEFTEC 2025" at bounding box center [455, 157] width 469 height 16
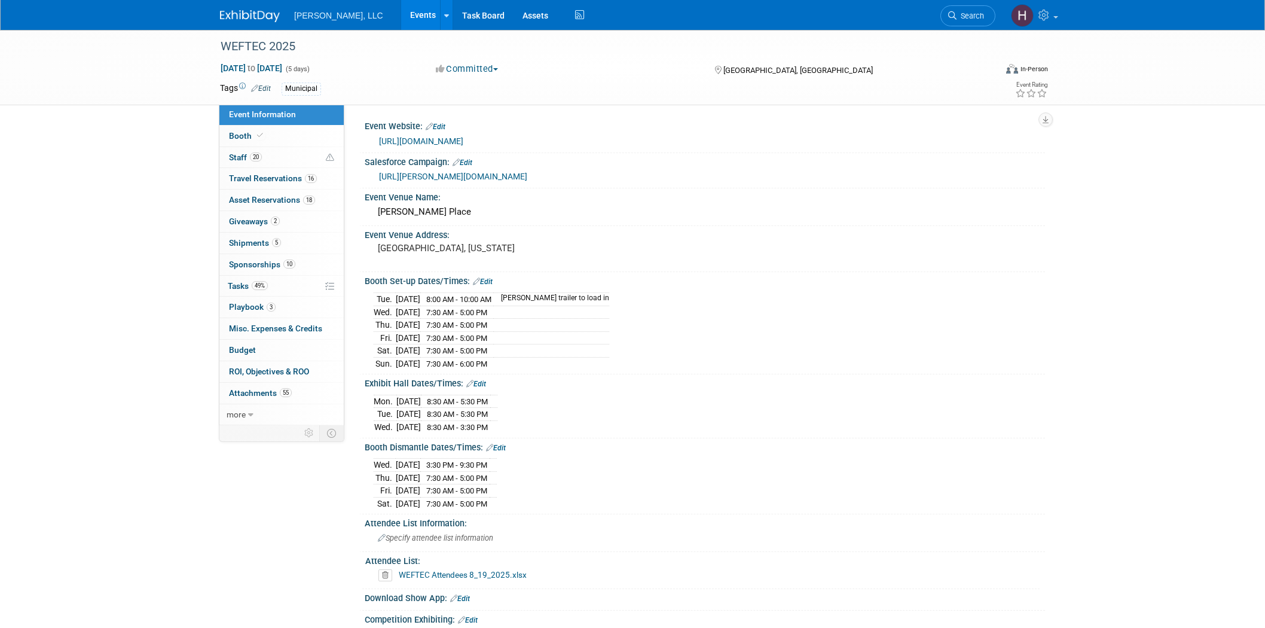
select select "Municipal"
click at [253, 173] on link "16 Travel Reservations 16" at bounding box center [281, 178] width 124 height 21
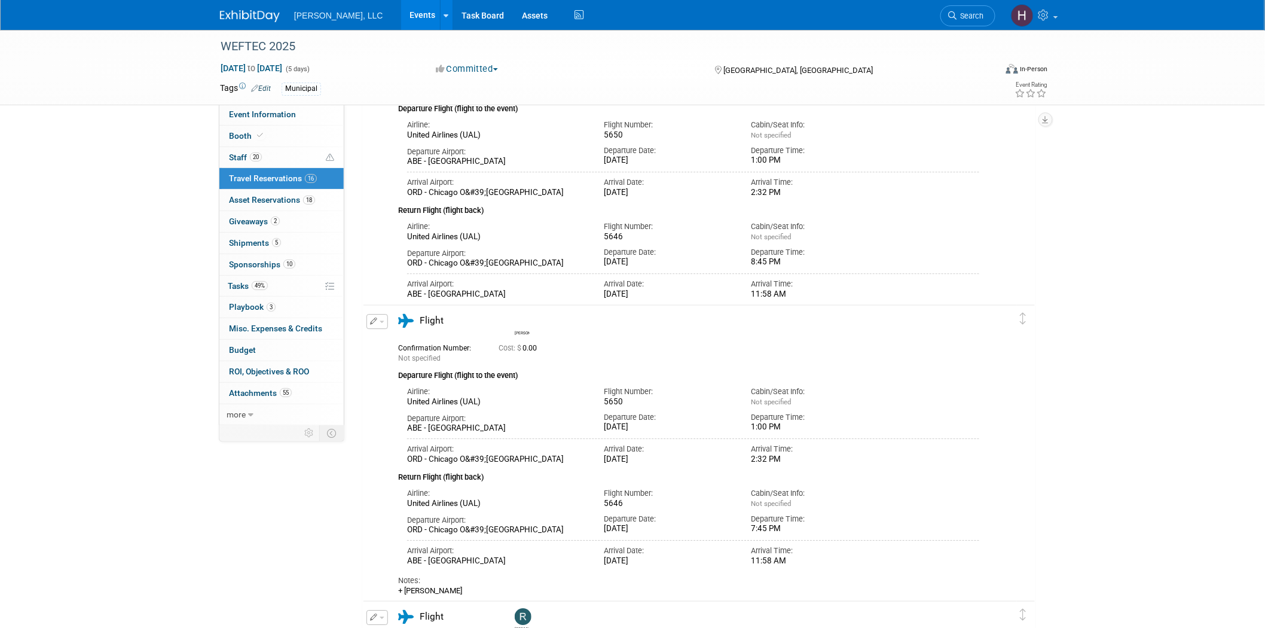
scroll to position [1328, 0]
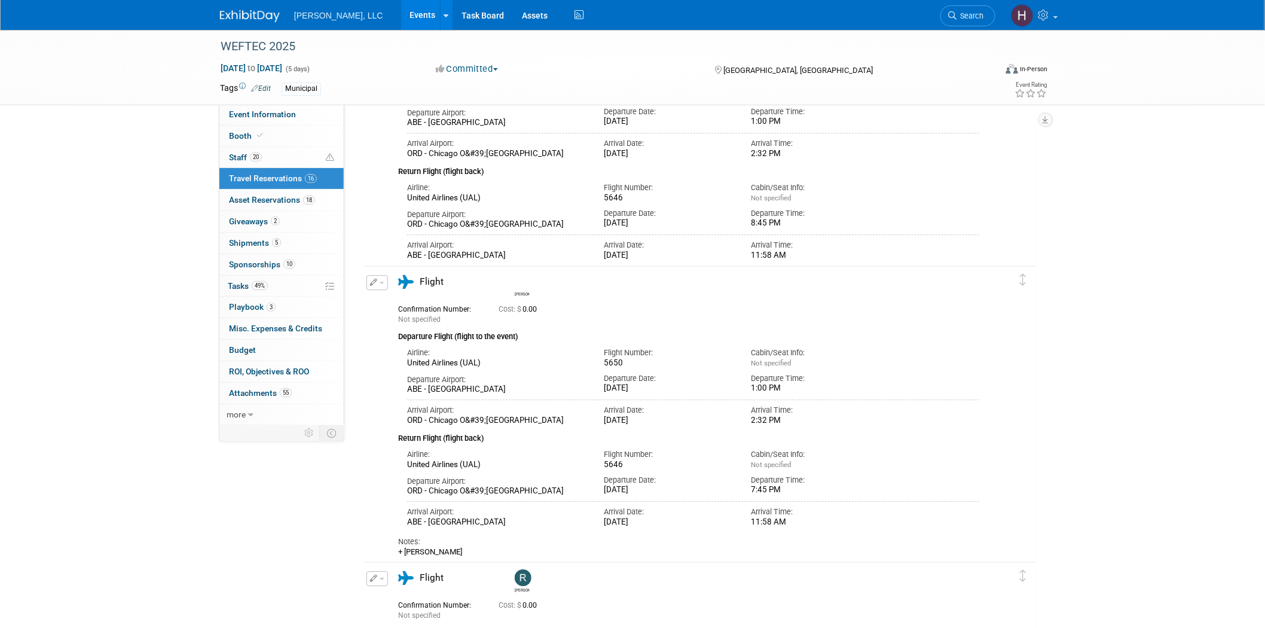
click at [377, 282] on button "button" at bounding box center [377, 282] width 22 height 15
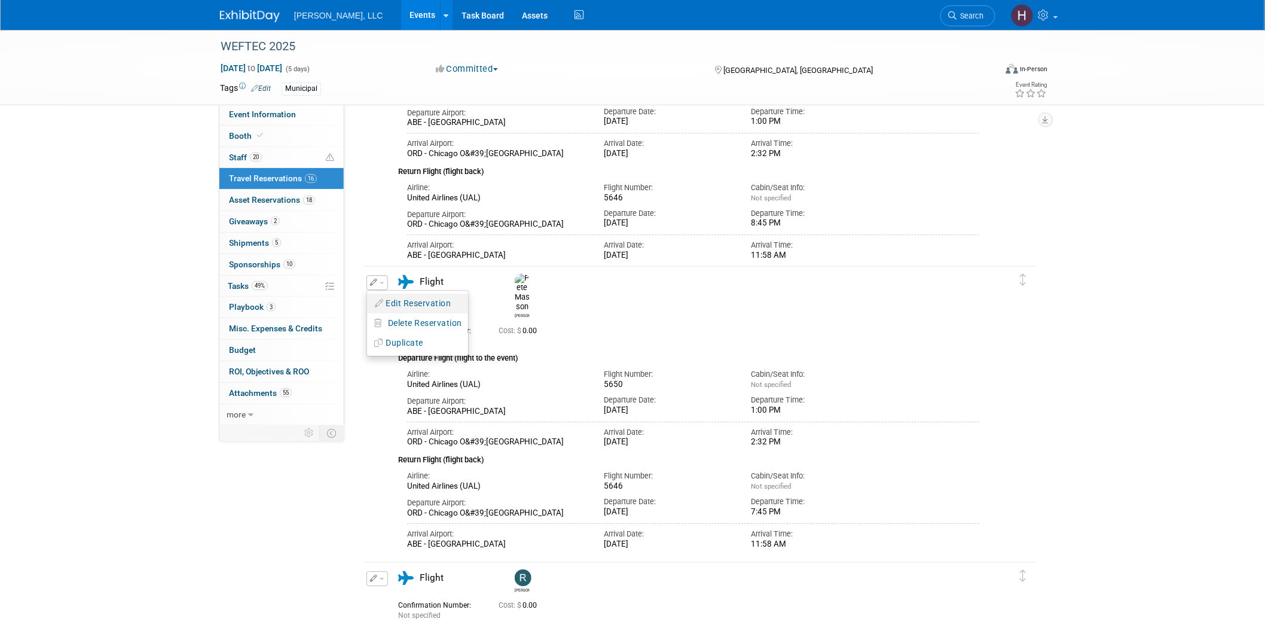
click at [405, 306] on button "Edit Reservation" at bounding box center [417, 303] width 101 height 17
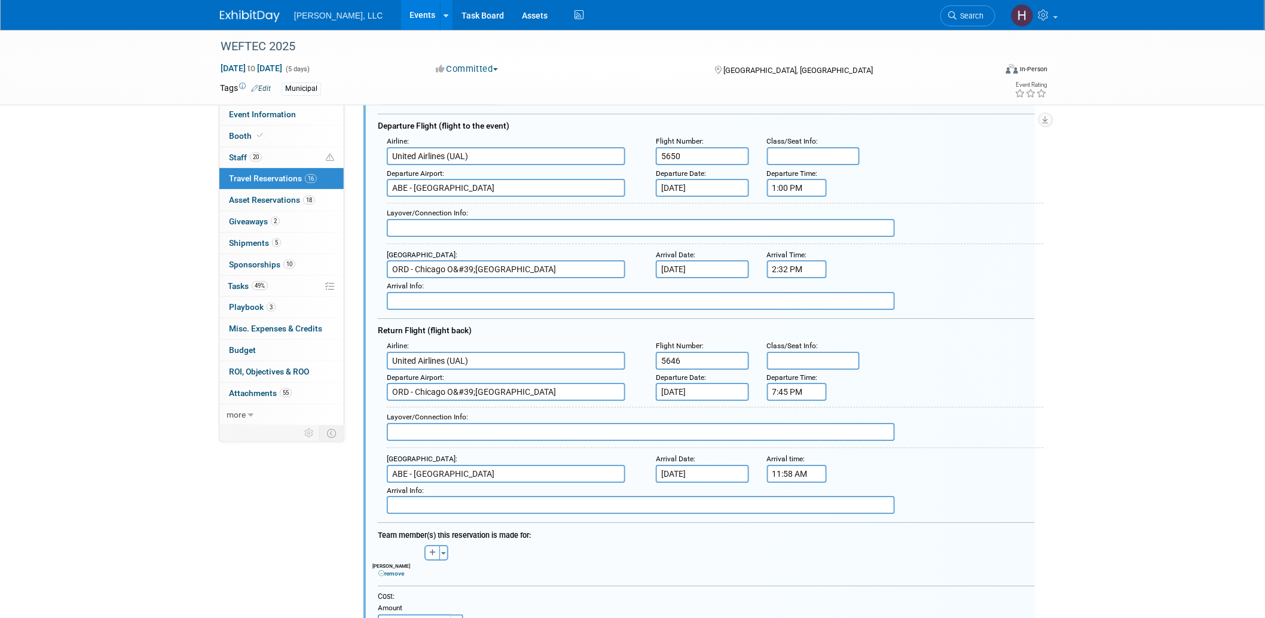
scroll to position [1725, 0]
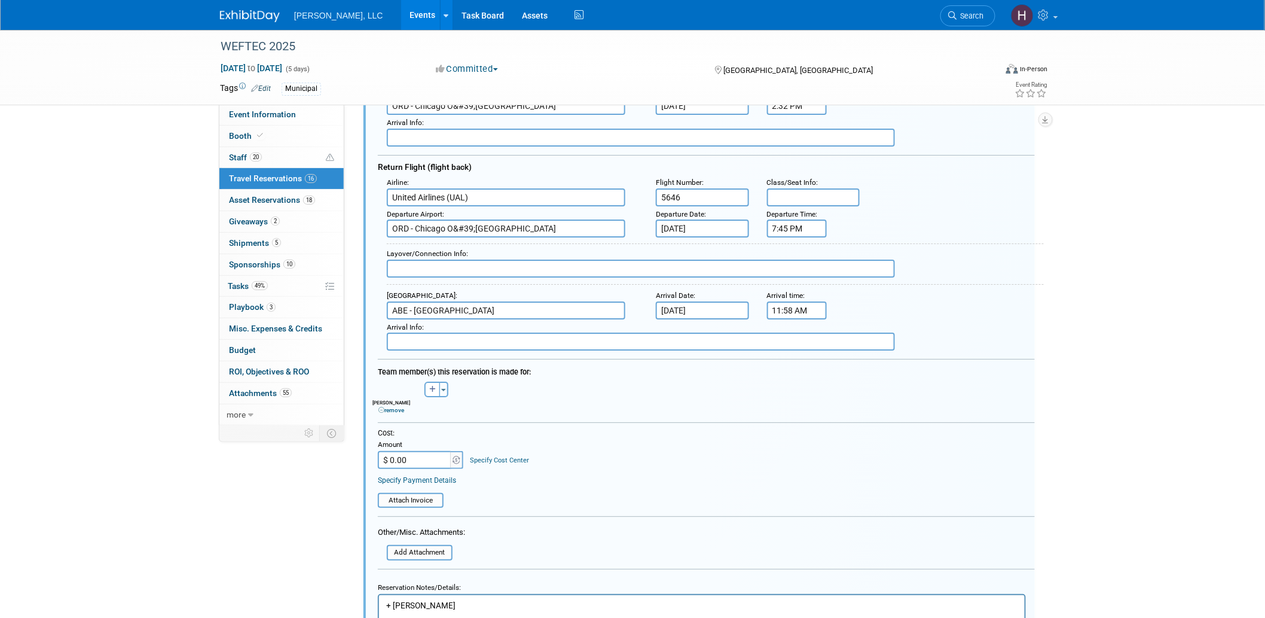
click at [407, 451] on input "$ 0.00" at bounding box center [415, 460] width 75 height 18
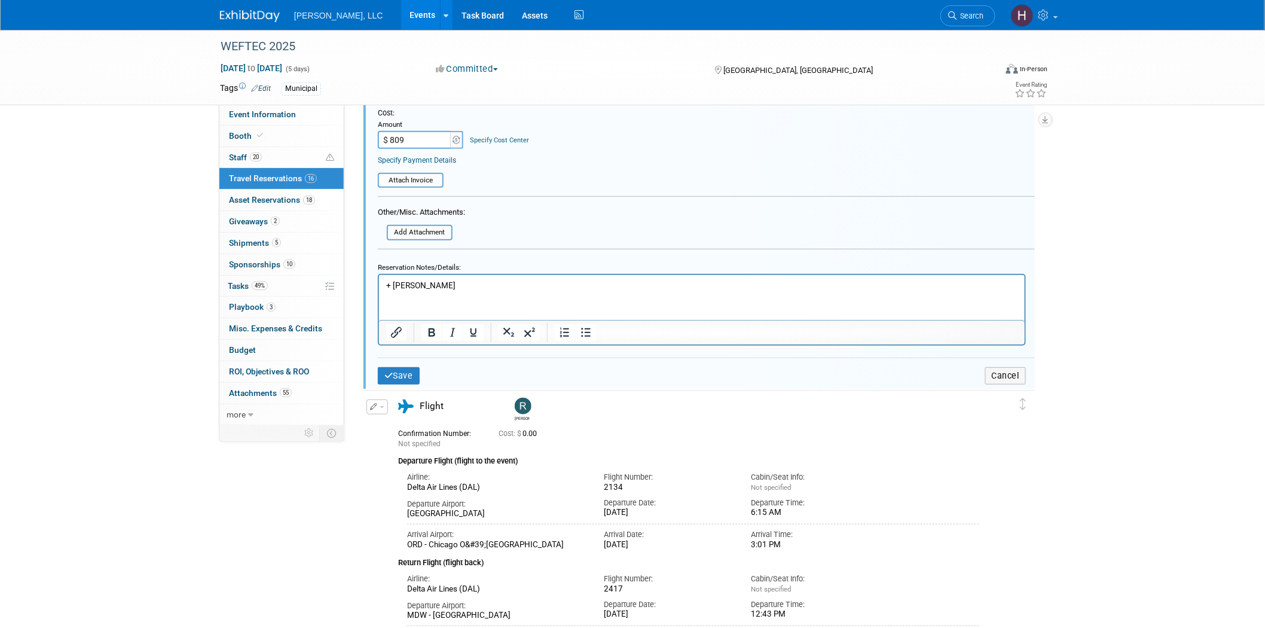
scroll to position [2057, 0]
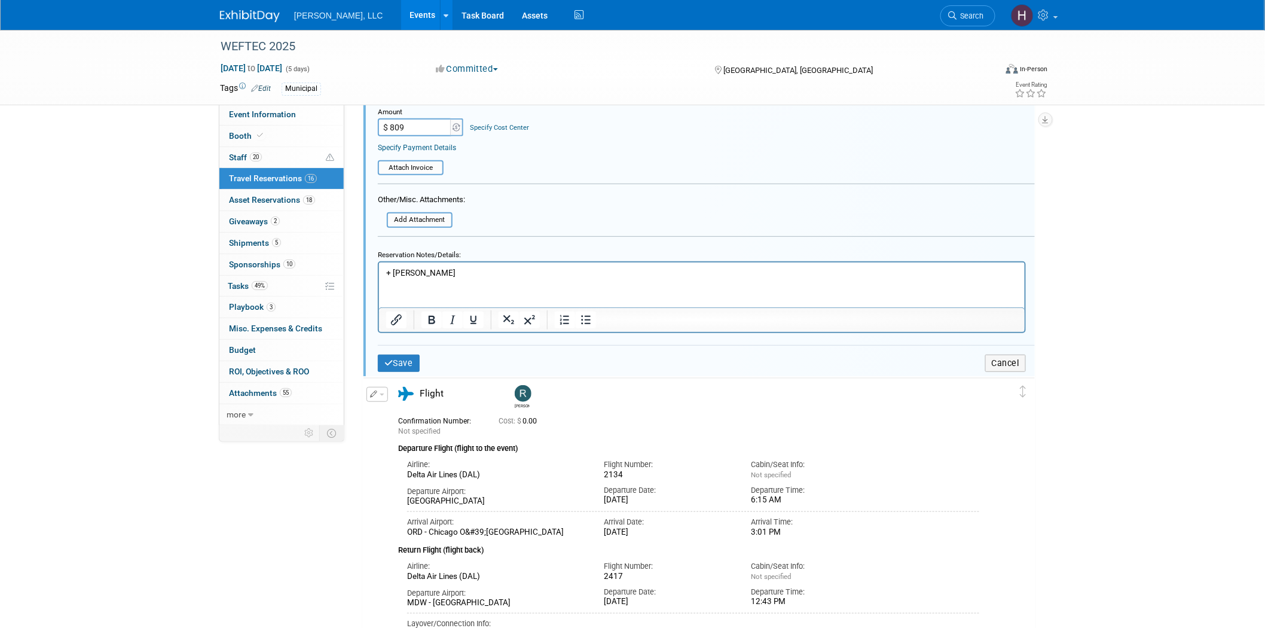
type input "$ 809.00"
click at [407, 345] on div "Save Cancel" at bounding box center [706, 363] width 657 height 36
click at [404, 354] on button "Save" at bounding box center [399, 362] width 42 height 17
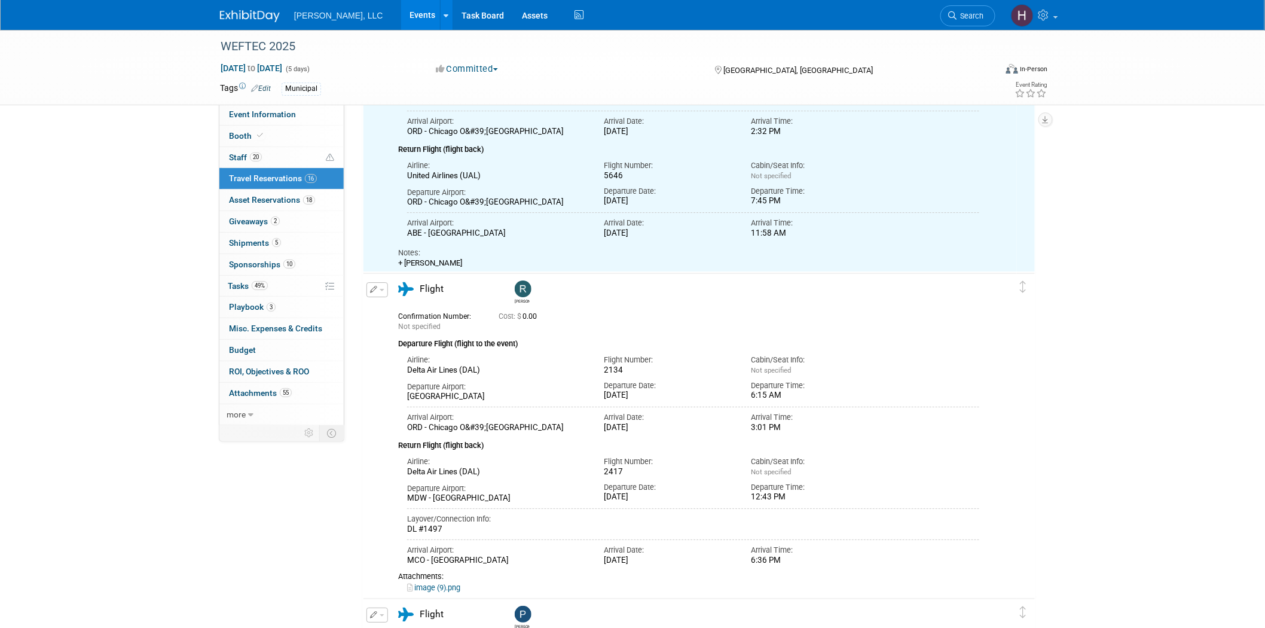
scroll to position [1459, 0]
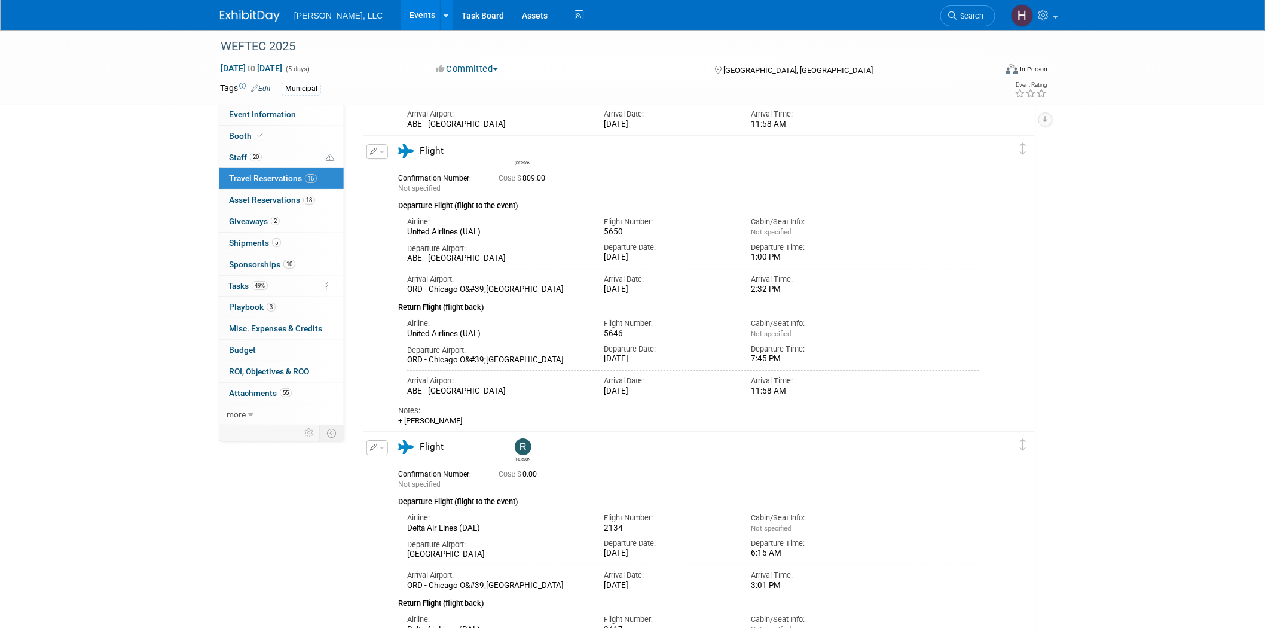
click at [377, 445] on button "button" at bounding box center [377, 447] width 22 height 15
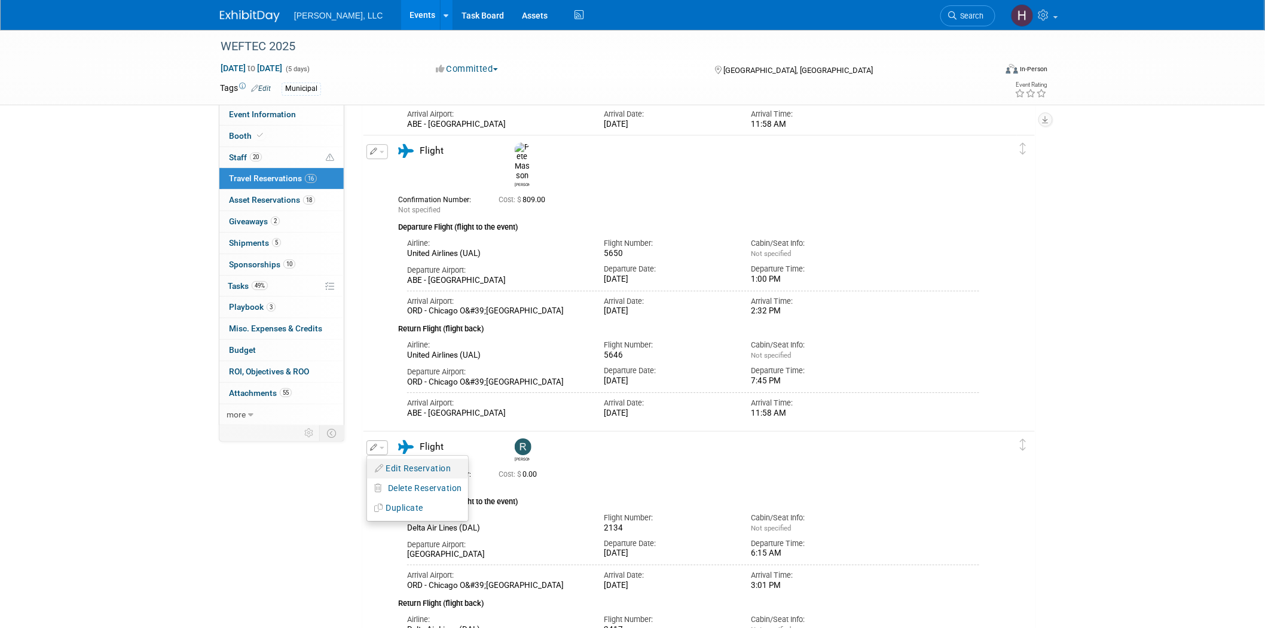
click at [380, 469] on icon "button" at bounding box center [380, 468] width 10 height 8
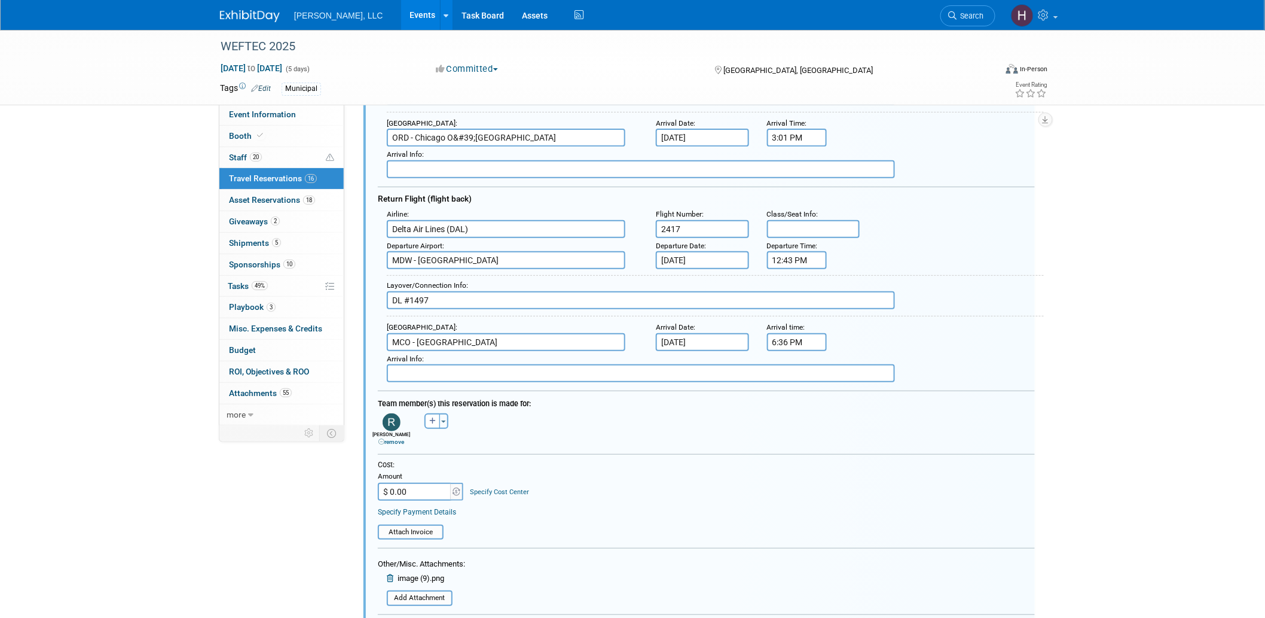
scroll to position [2021, 0]
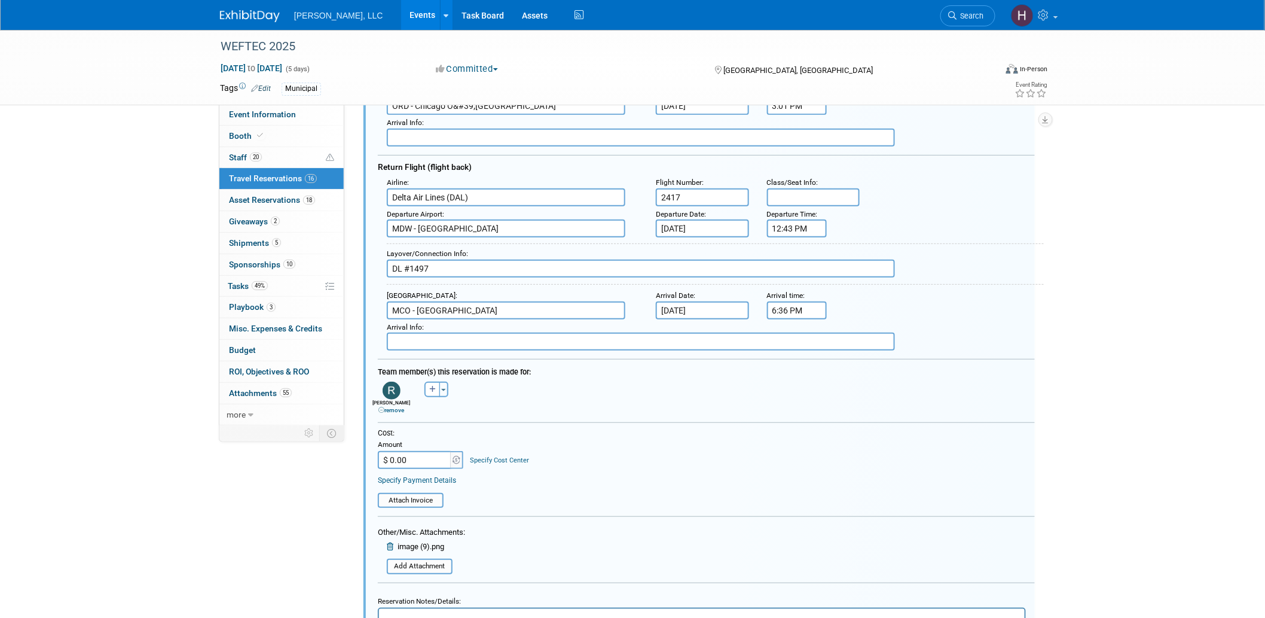
click at [401, 453] on input "$ 0.00" at bounding box center [415, 460] width 75 height 18
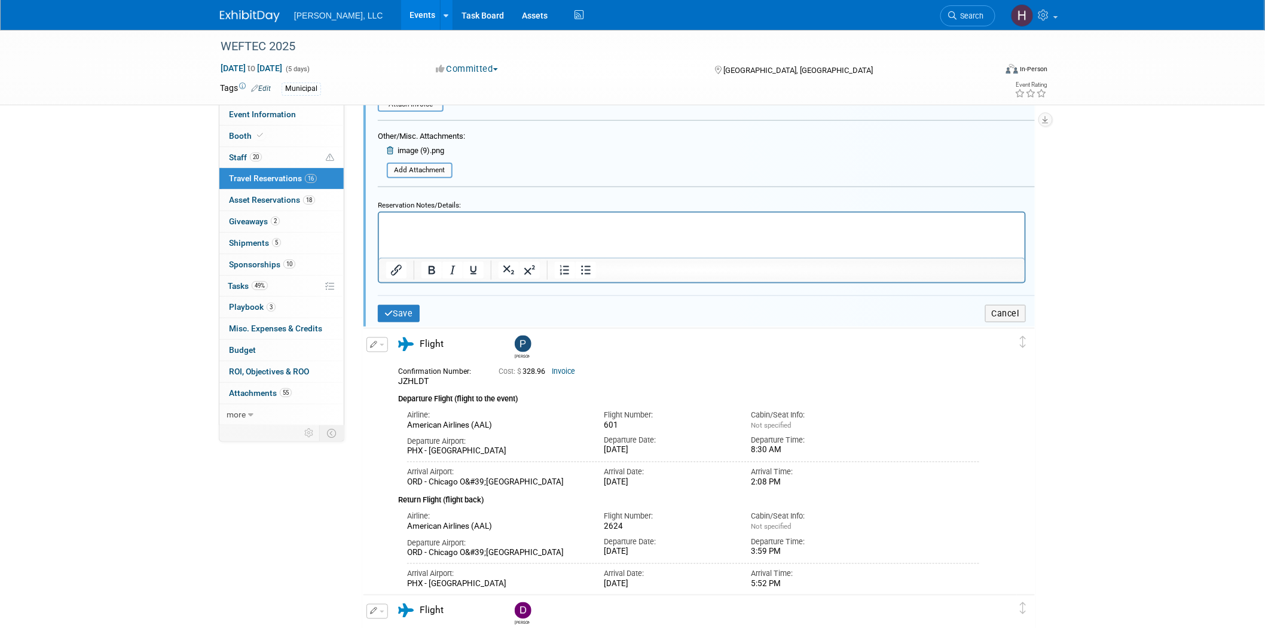
scroll to position [2419, 0]
type input "$ 856.00"
click at [399, 302] on button "Save" at bounding box center [399, 310] width 42 height 17
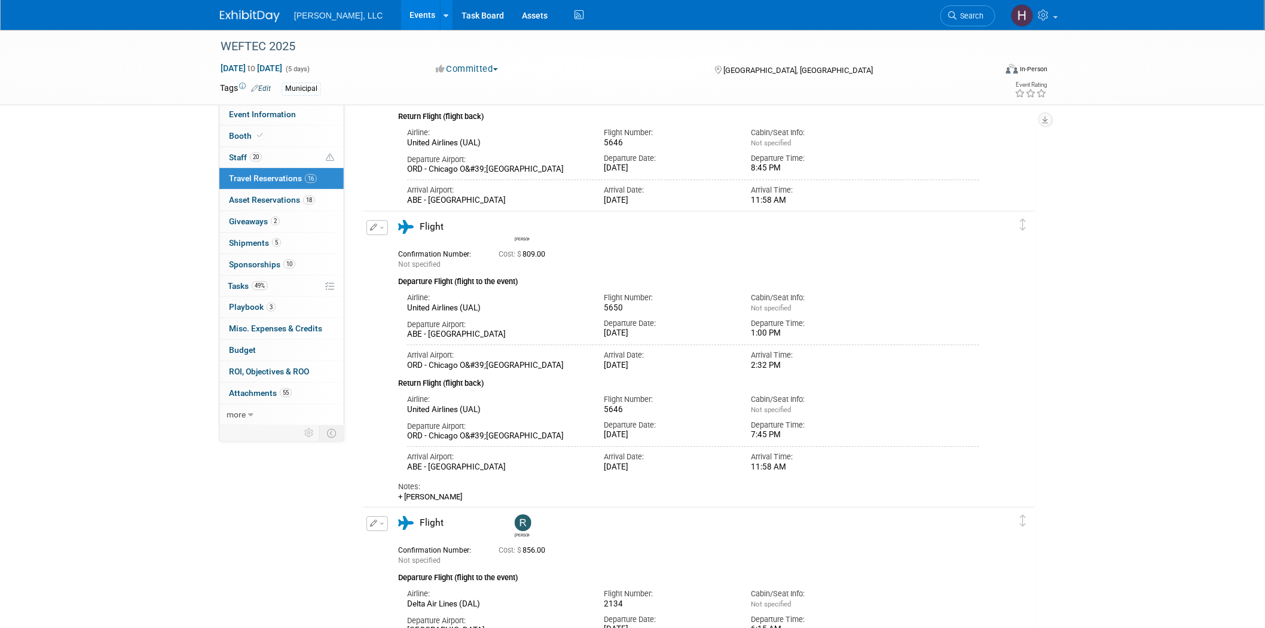
scroll to position [1594, 0]
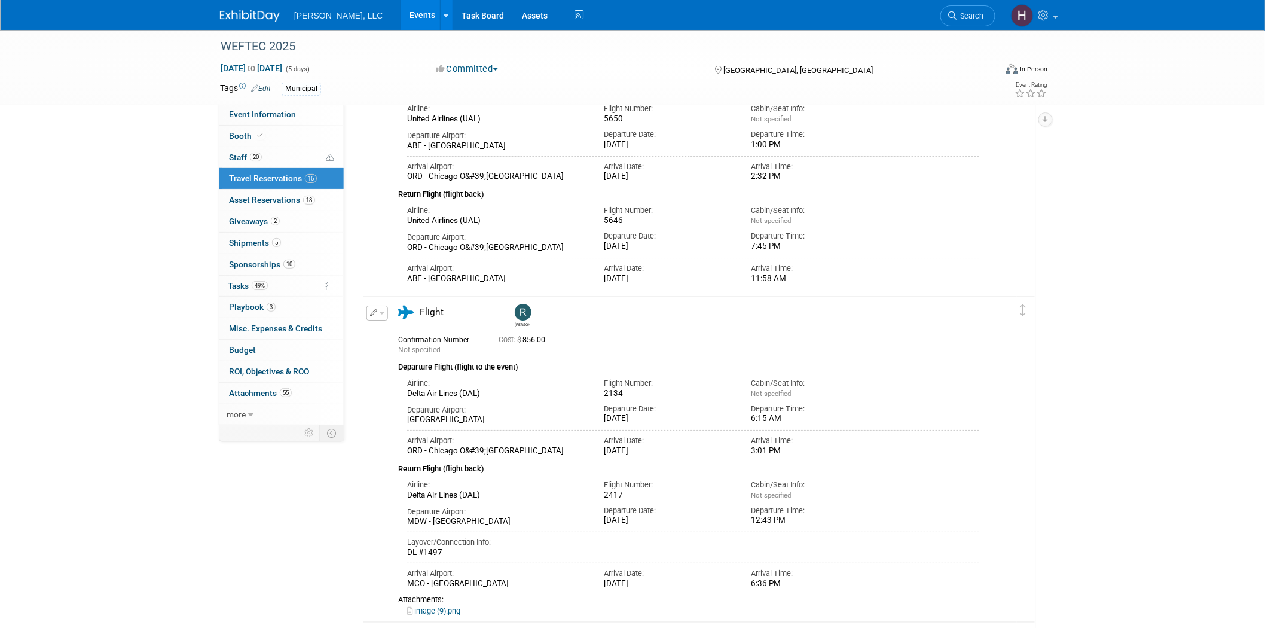
click at [401, 19] on link "Events" at bounding box center [423, 15] width 44 height 30
